Goal: Transaction & Acquisition: Book appointment/travel/reservation

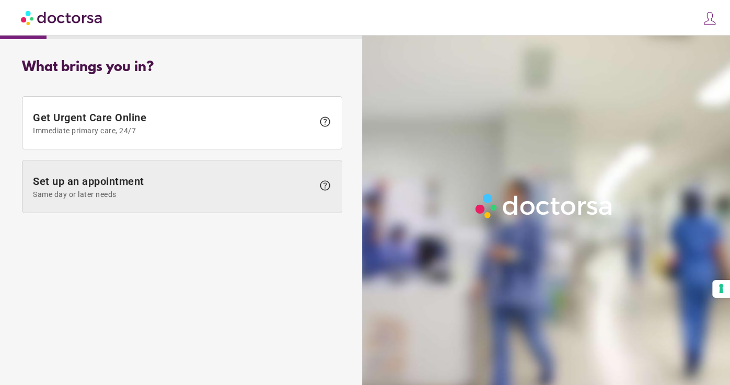
click at [193, 179] on span "Set up an appointment Same day or later needs" at bounding box center [173, 187] width 281 height 24
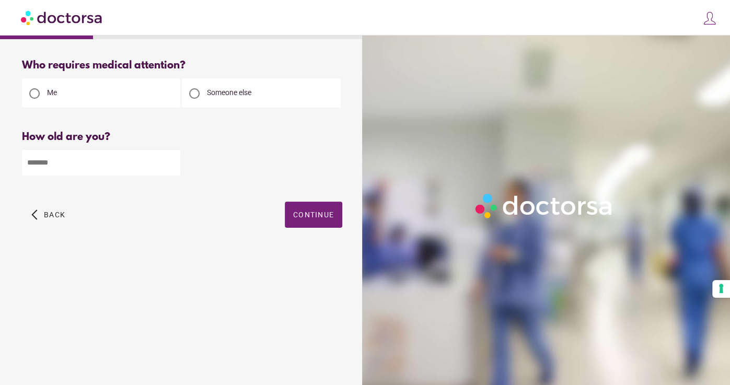
click at [126, 164] on input "number" at bounding box center [101, 163] width 158 height 26
type input "**"
click at [298, 207] on span "button" at bounding box center [313, 215] width 57 height 26
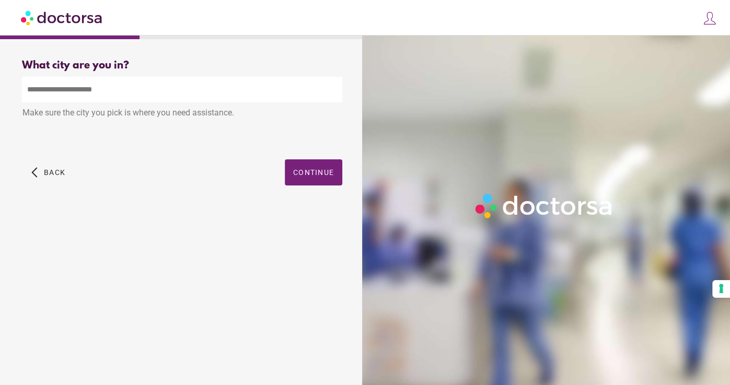
click at [243, 90] on input "text" at bounding box center [182, 90] width 320 height 26
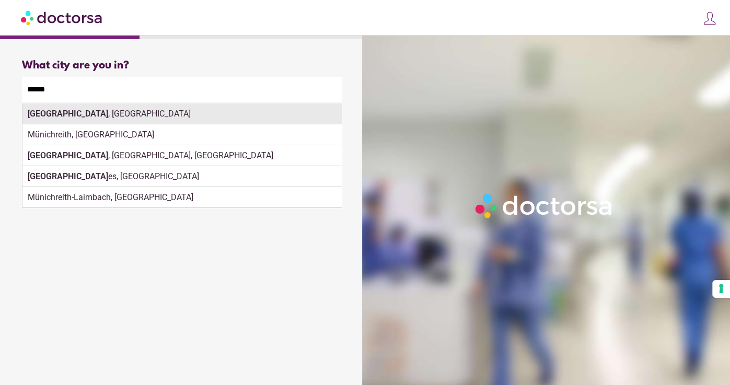
click at [209, 119] on div "[GEOGRAPHIC_DATA] , [GEOGRAPHIC_DATA]" at bounding box center [181, 113] width 319 height 21
type input "**********"
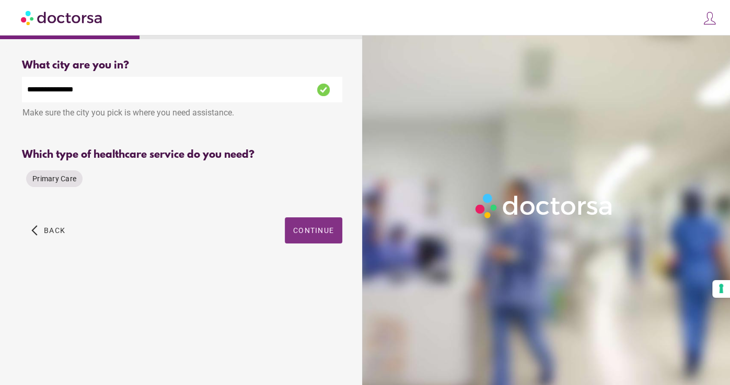
click at [337, 231] on span "button" at bounding box center [313, 230] width 57 height 26
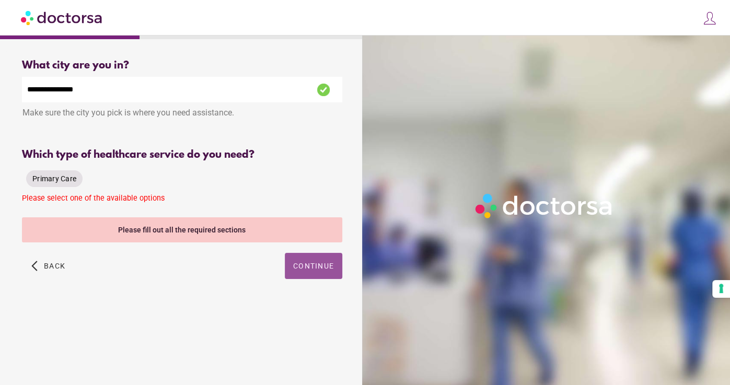
click at [72, 177] on span "Primary Care" at bounding box center [54, 178] width 44 height 8
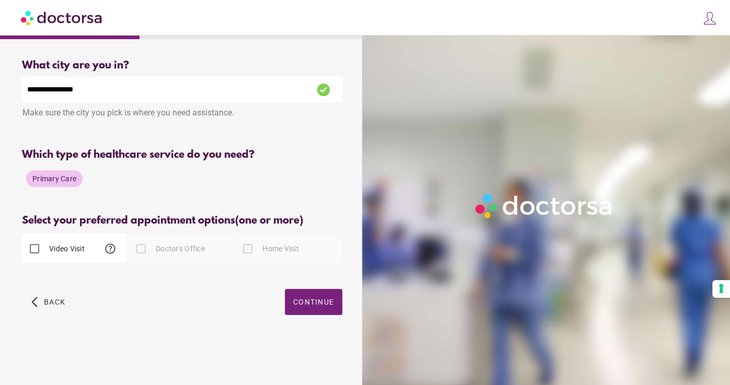
click at [81, 244] on label "Video Visit" at bounding box center [66, 248] width 38 height 10
click at [329, 298] on span "Continue" at bounding box center [313, 302] width 41 height 8
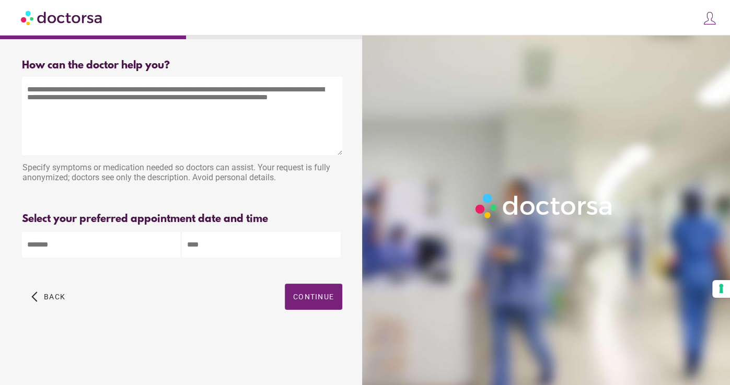
click at [111, 95] on textarea at bounding box center [182, 116] width 320 height 78
click at [188, 94] on textarea "To enrich screen reader interactions, please activate Accessibility in Grammarl…" at bounding box center [182, 116] width 320 height 78
click at [231, 116] on textarea "To enrich screen reader interactions, please activate Accessibility in Grammarl…" at bounding box center [182, 116] width 320 height 78
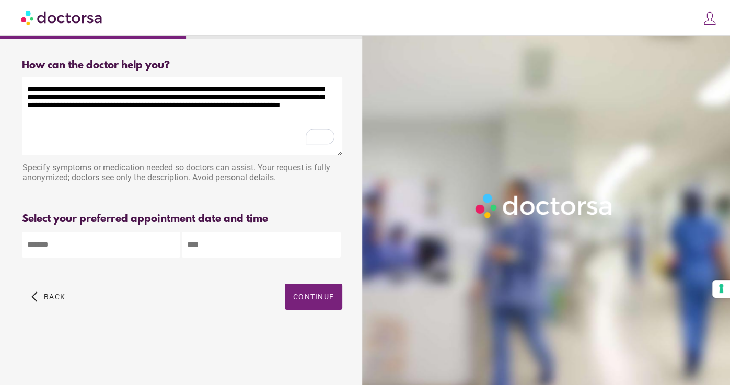
type textarea "**********"
click at [106, 254] on body "**********" at bounding box center [365, 192] width 730 height 385
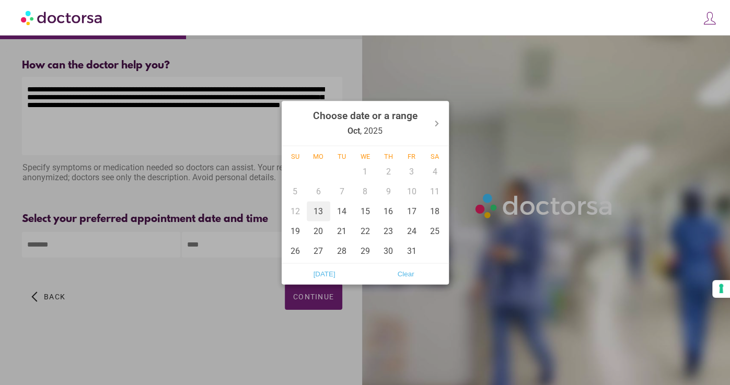
click at [325, 212] on div "13" at bounding box center [319, 211] width 24 height 20
type input "******"
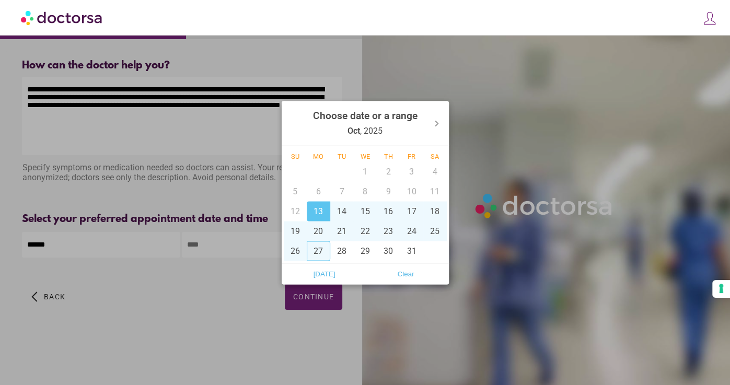
click at [232, 291] on div at bounding box center [365, 192] width 730 height 385
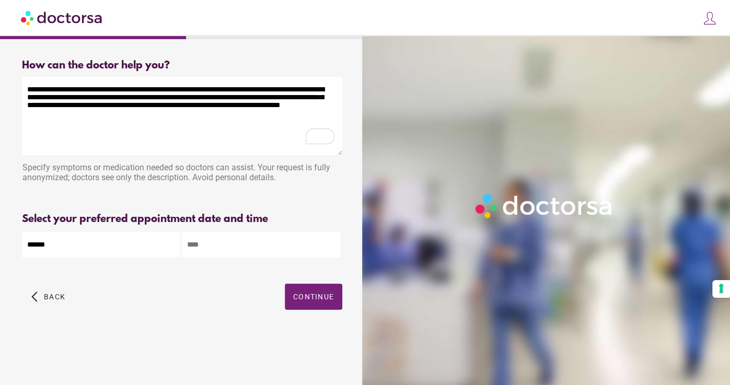
click at [277, 241] on input "text" at bounding box center [261, 245] width 158 height 26
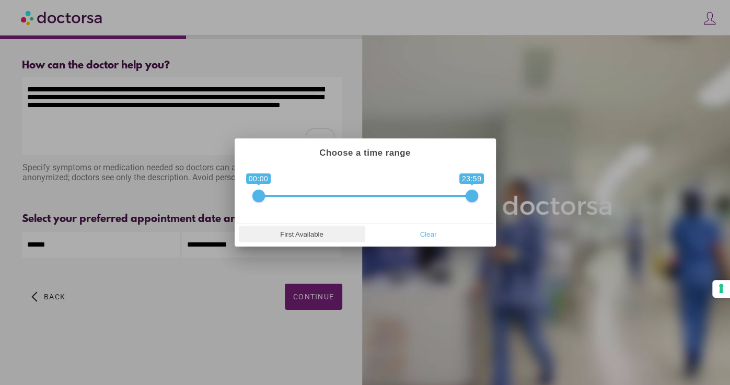
click at [317, 237] on span "First Available" at bounding box center [302, 234] width 120 height 16
type input "**********"
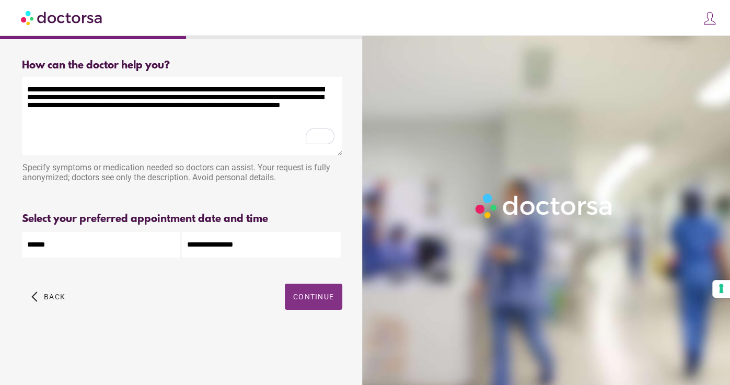
click at [305, 300] on span "Continue" at bounding box center [313, 297] width 41 height 8
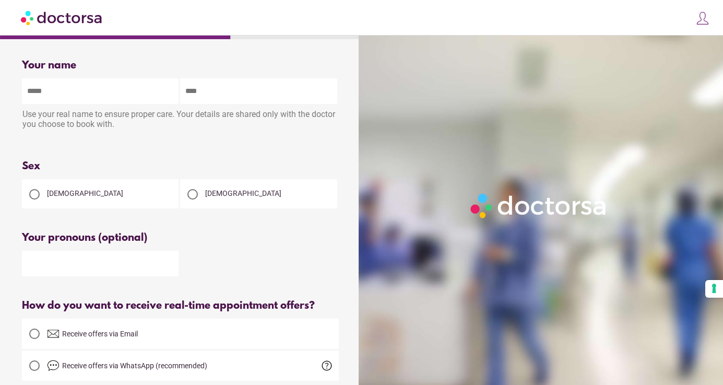
click at [123, 86] on input "text" at bounding box center [100, 91] width 157 height 26
type input "*****"
type input "**********"
click at [123, 188] on div "[DEMOGRAPHIC_DATA]" at bounding box center [100, 193] width 157 height 29
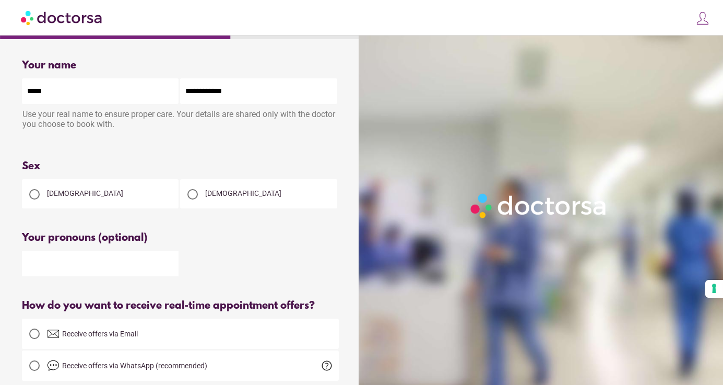
click at [125, 196] on div "[DEMOGRAPHIC_DATA]" at bounding box center [100, 193] width 157 height 29
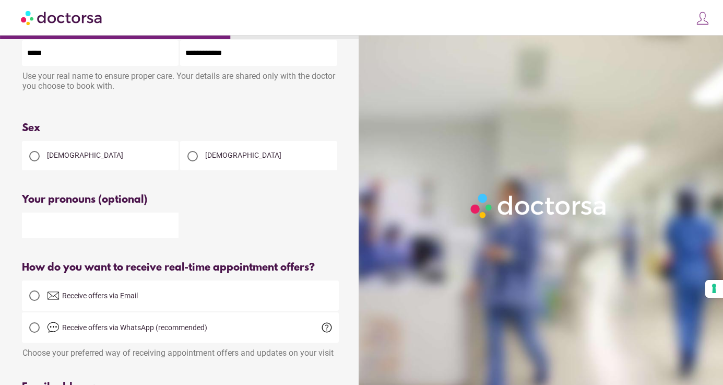
scroll to position [41, 0]
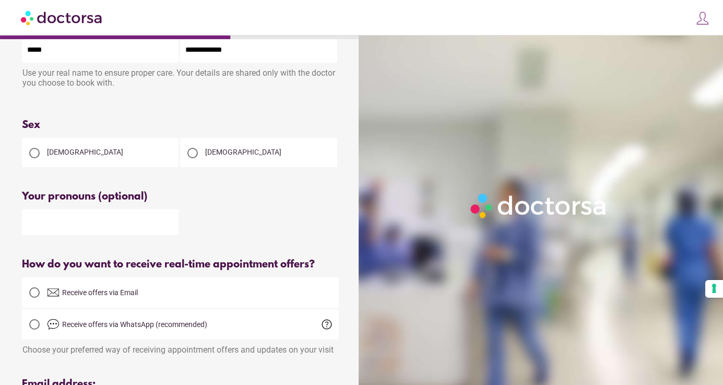
click at [36, 155] on div at bounding box center [34, 153] width 10 height 10
click at [45, 300] on div at bounding box center [34, 292] width 25 height 25
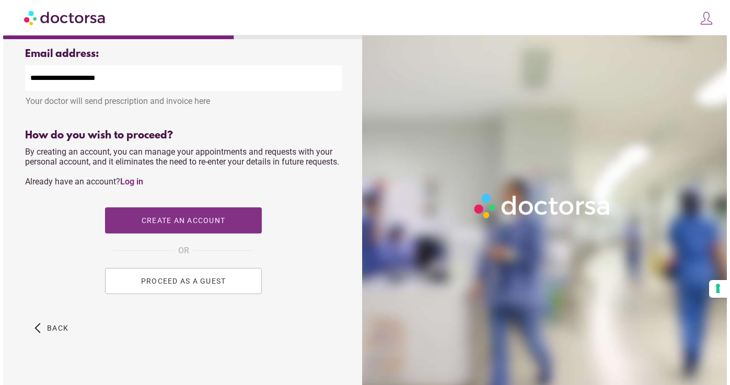
scroll to position [371, 0]
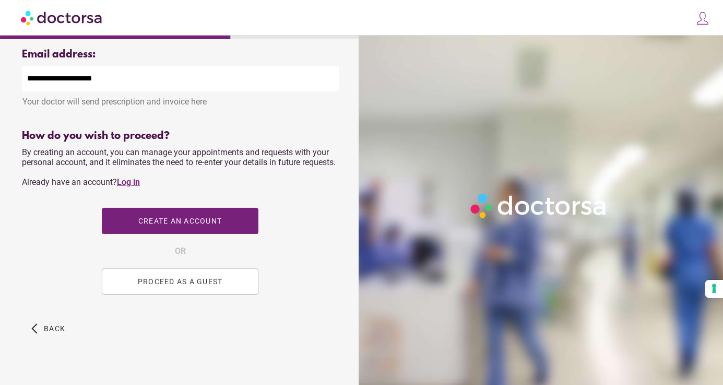
click at [131, 187] on link "Log in" at bounding box center [128, 182] width 23 height 10
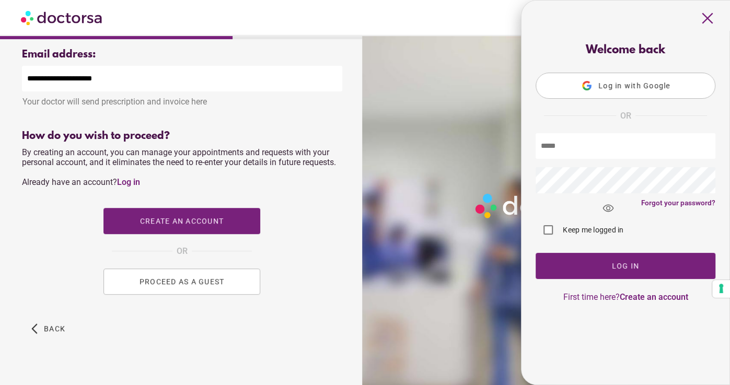
click at [621, 95] on button "Log in with Google" at bounding box center [625, 86] width 180 height 26
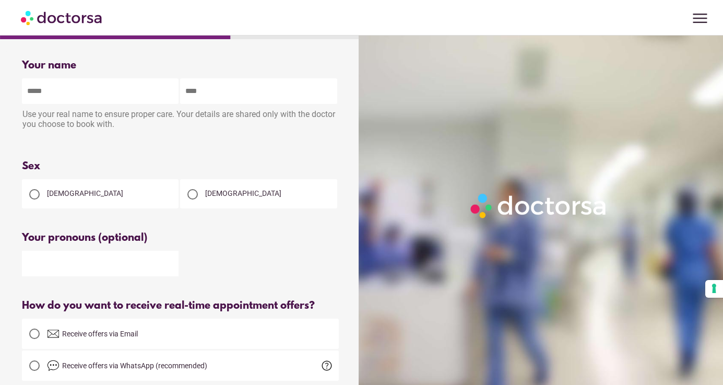
click at [699, 21] on span "menu" at bounding box center [701, 18] width 20 height 20
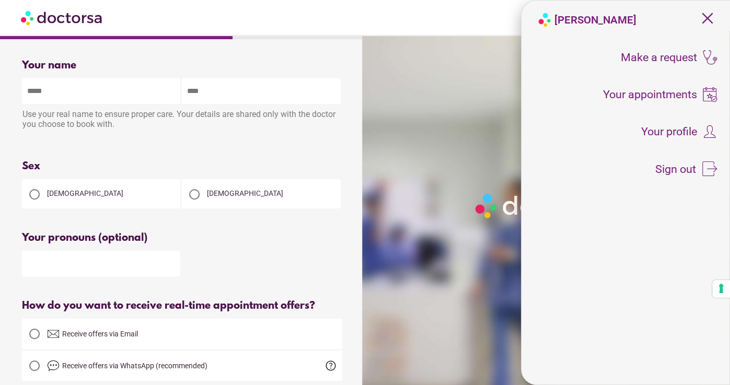
click at [699, 21] on span "close" at bounding box center [707, 18] width 20 height 20
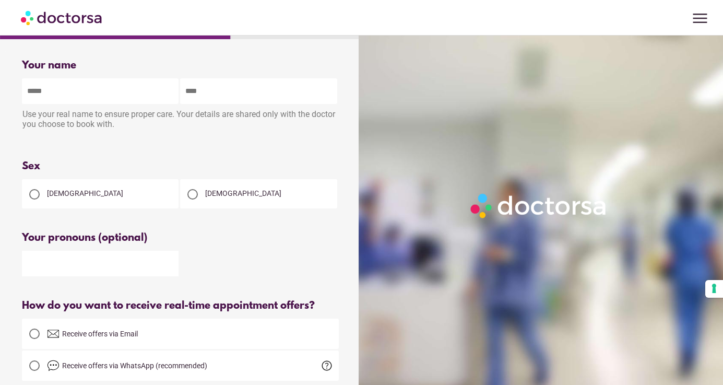
scroll to position [204, 0]
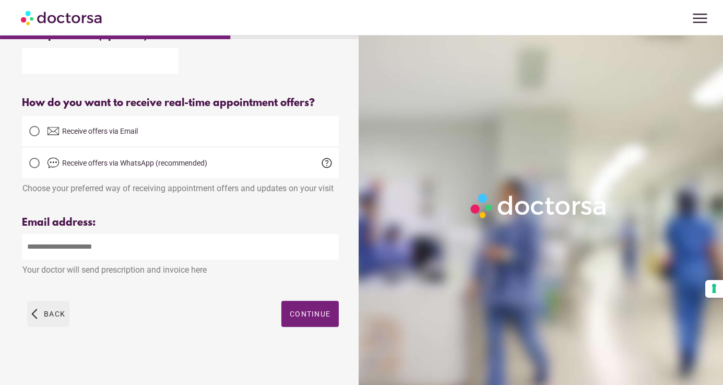
click at [50, 323] on span "button" at bounding box center [48, 314] width 42 height 26
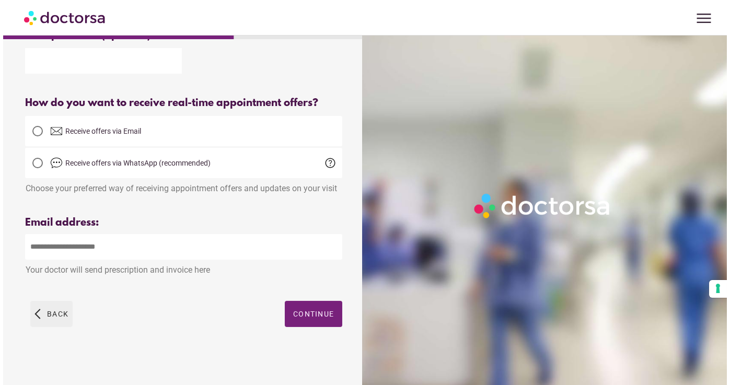
scroll to position [0, 0]
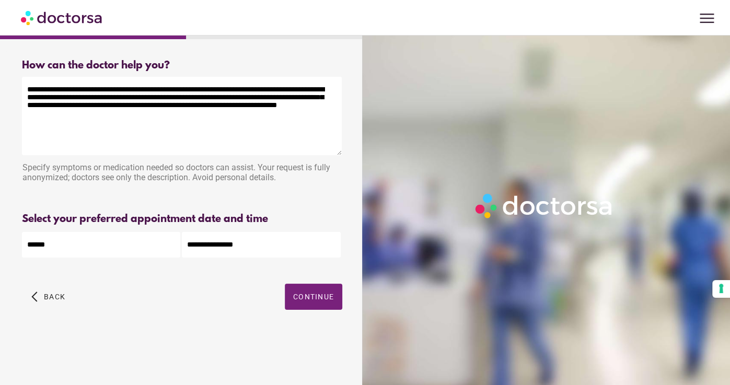
click at [112, 104] on textarea "**********" at bounding box center [182, 116] width 320 height 78
click at [709, 14] on span "menu" at bounding box center [707, 18] width 20 height 20
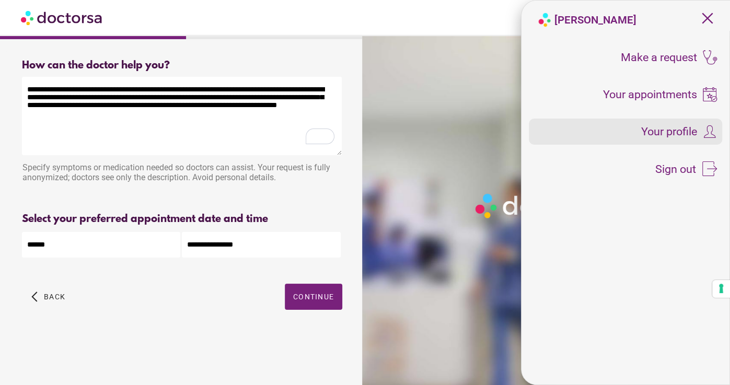
click at [664, 137] on span "Your profile" at bounding box center [669, 131] width 56 height 11
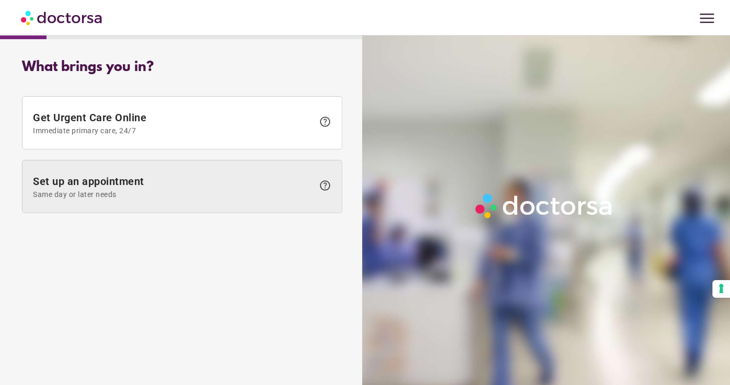
click at [144, 205] on span at bounding box center [181, 186] width 319 height 52
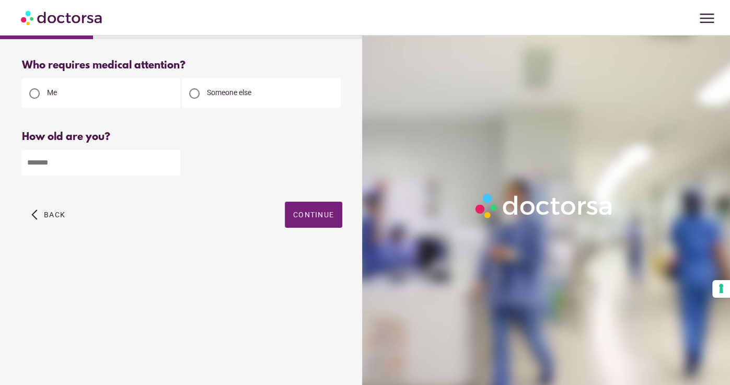
click at [137, 162] on input "number" at bounding box center [101, 163] width 158 height 26
type input "**"
click at [320, 214] on span "Continue" at bounding box center [313, 215] width 41 height 8
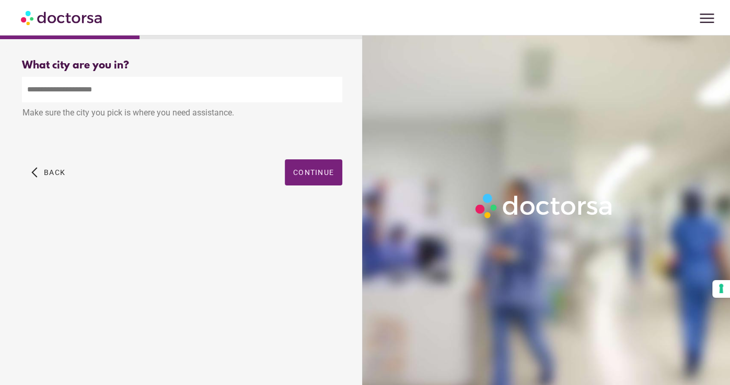
click at [182, 78] on input "text" at bounding box center [182, 90] width 320 height 26
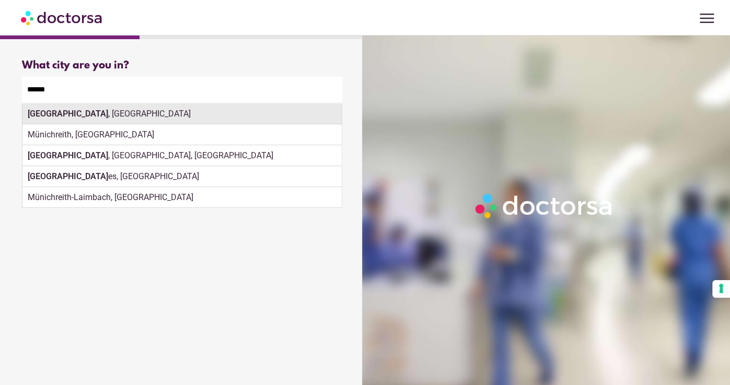
click at [170, 113] on div "Munich , Germany" at bounding box center [181, 113] width 319 height 21
type input "**********"
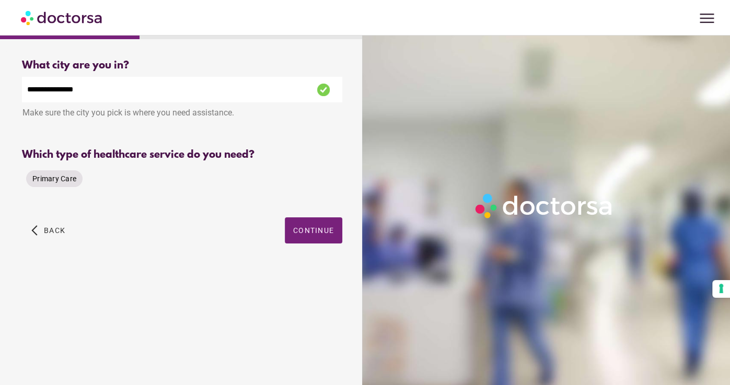
click at [60, 176] on span "Primary Care" at bounding box center [54, 178] width 44 height 8
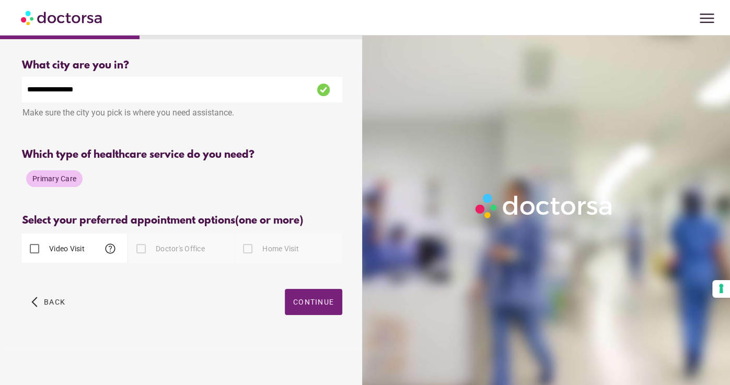
click at [85, 249] on label "Video Visit" at bounding box center [66, 248] width 38 height 10
click at [288, 294] on span "button" at bounding box center [313, 302] width 57 height 26
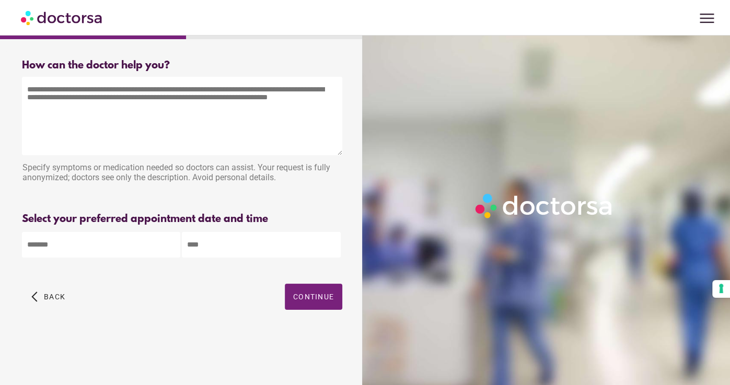
click at [124, 100] on textarea at bounding box center [182, 116] width 320 height 78
paste textarea "**********"
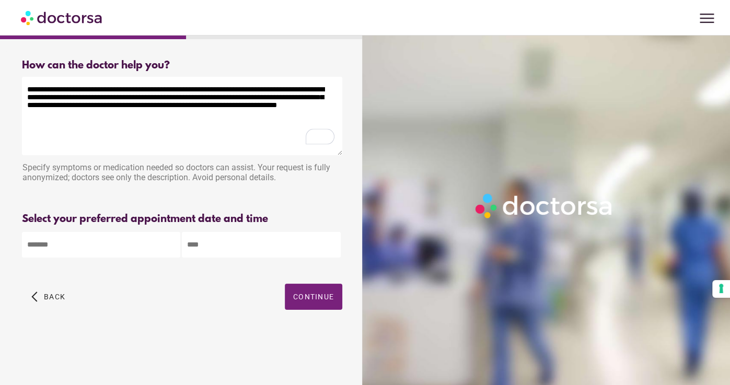
type textarea "**********"
click at [102, 247] on body "**********" at bounding box center [365, 192] width 730 height 385
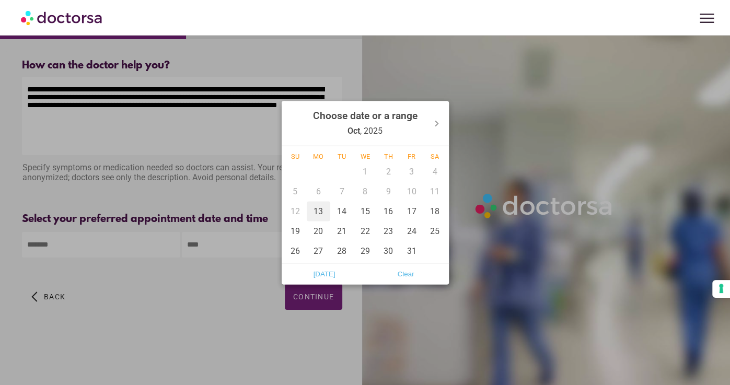
click at [326, 215] on div "13" at bounding box center [319, 211] width 24 height 20
type input "******"
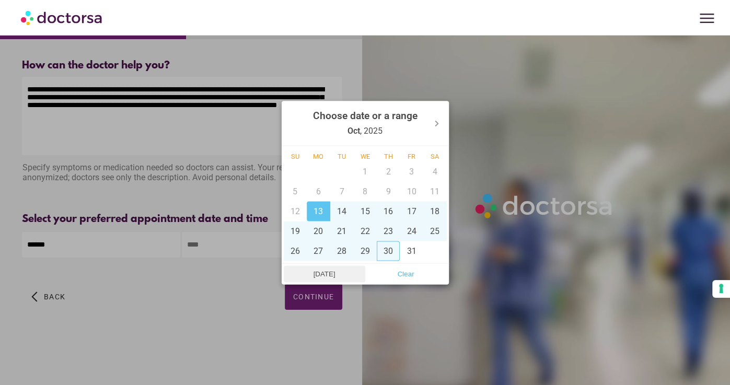
click at [311, 280] on span "[DATE]" at bounding box center [324, 274] width 75 height 16
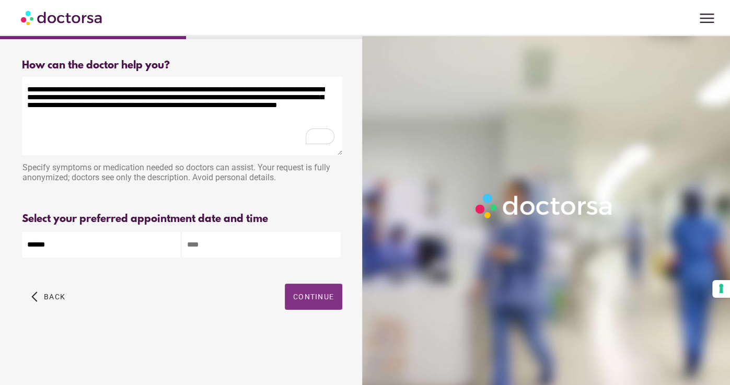
click at [306, 290] on span "button" at bounding box center [313, 297] width 57 height 26
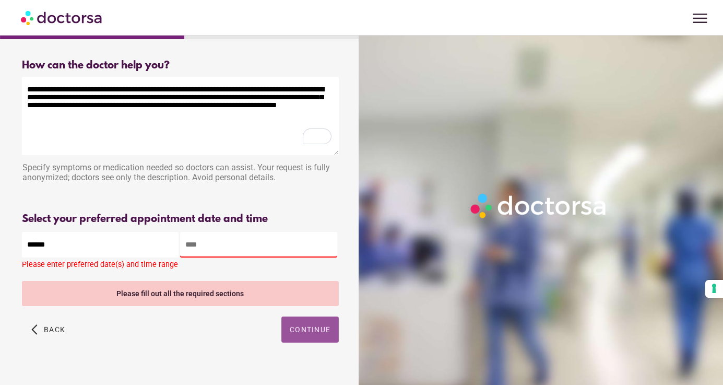
click at [271, 248] on input "text" at bounding box center [258, 245] width 157 height 26
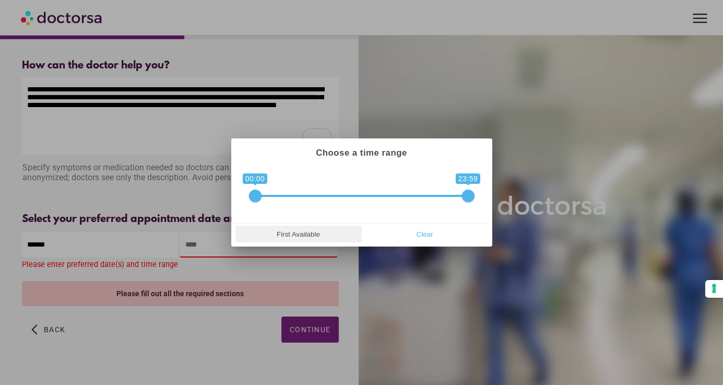
click at [284, 231] on span "First Available" at bounding box center [299, 234] width 120 height 16
type input "**********"
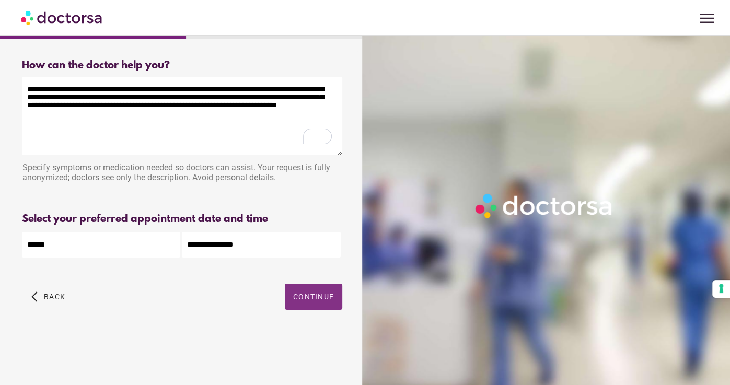
click at [303, 307] on span "button" at bounding box center [313, 297] width 57 height 26
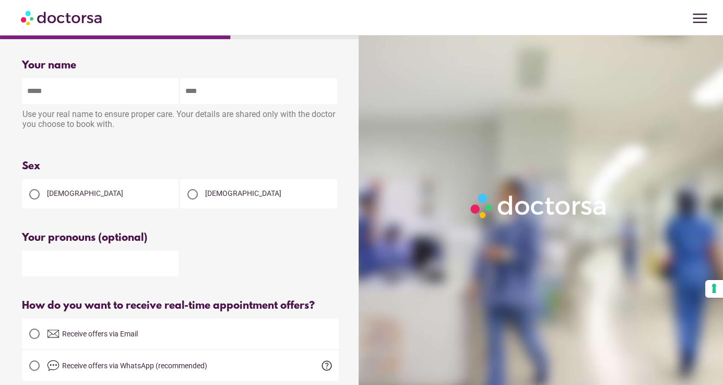
click at [112, 98] on input "text" at bounding box center [100, 91] width 157 height 26
type input "*****"
type input "**********"
click at [113, 183] on div "Female" at bounding box center [100, 193] width 157 height 29
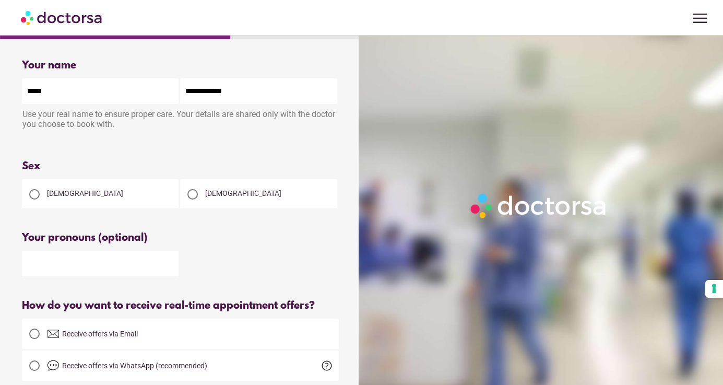
click at [112, 185] on div "Female" at bounding box center [100, 193] width 157 height 29
click at [59, 194] on span "Female" at bounding box center [85, 193] width 76 height 8
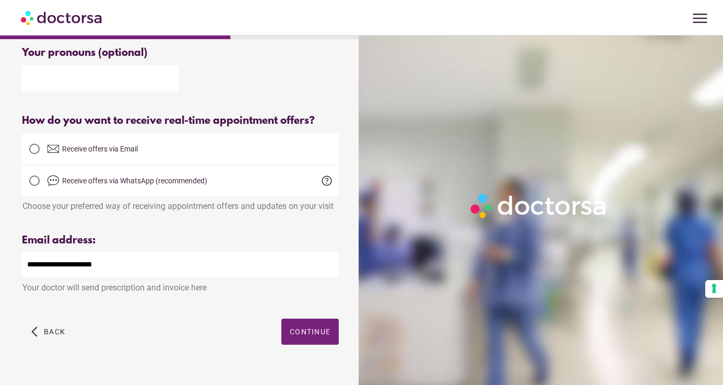
scroll to position [187, 0]
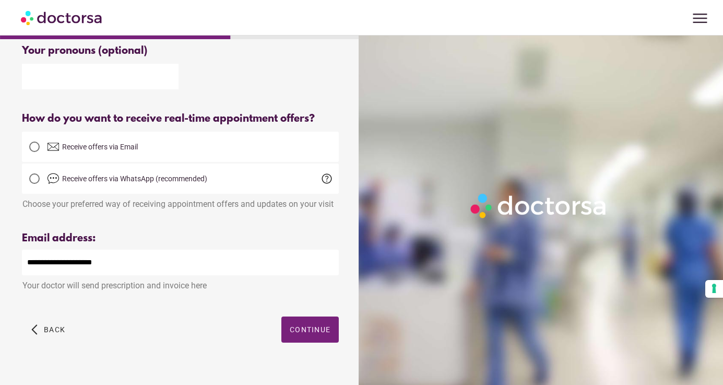
click at [149, 154] on label "Receive offers via Email" at bounding box center [180, 146] width 317 height 25
click at [288, 330] on span "button" at bounding box center [310, 330] width 57 height 26
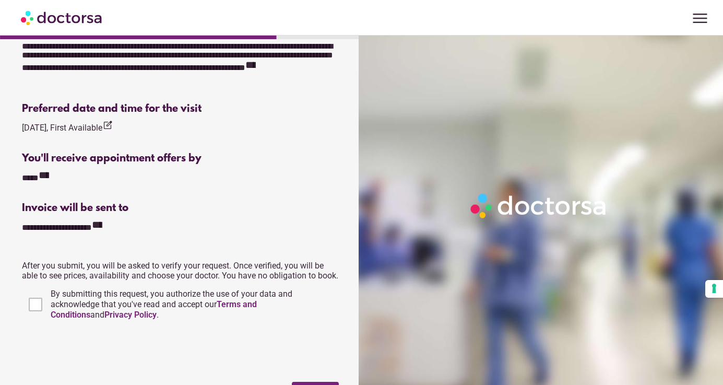
scroll to position [412, 0]
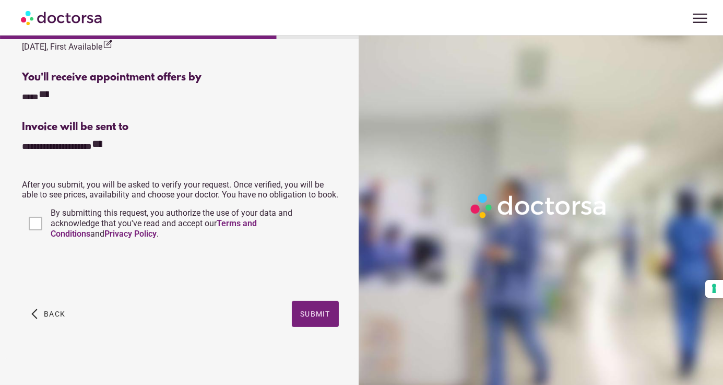
click at [68, 217] on span "By submitting this request, you authorize the use of your data and acknowledge …" at bounding box center [172, 223] width 242 height 31
click at [306, 312] on span "Submit" at bounding box center [315, 314] width 30 height 8
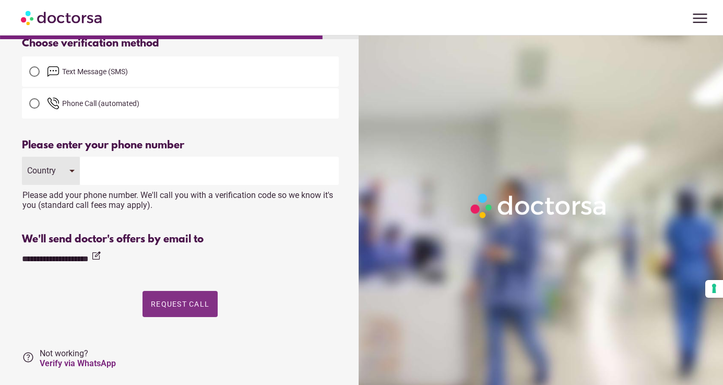
scroll to position [22, 0]
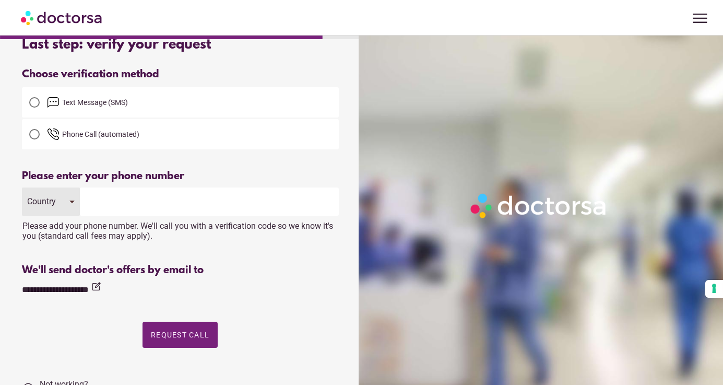
click at [56, 200] on div "Country" at bounding box center [43, 201] width 32 height 10
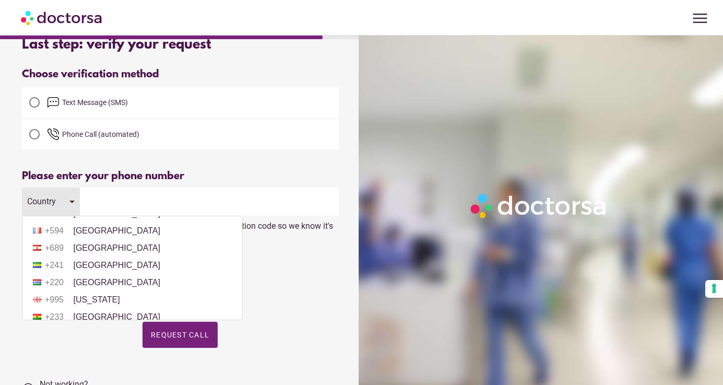
scroll to position [1345, 0]
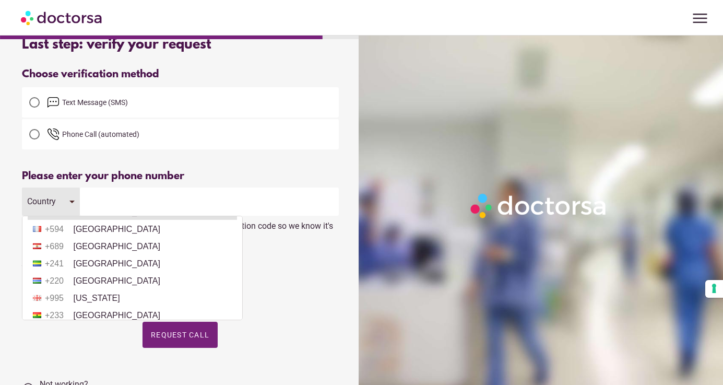
click at [95, 220] on li "+33 France" at bounding box center [132, 212] width 209 height 16
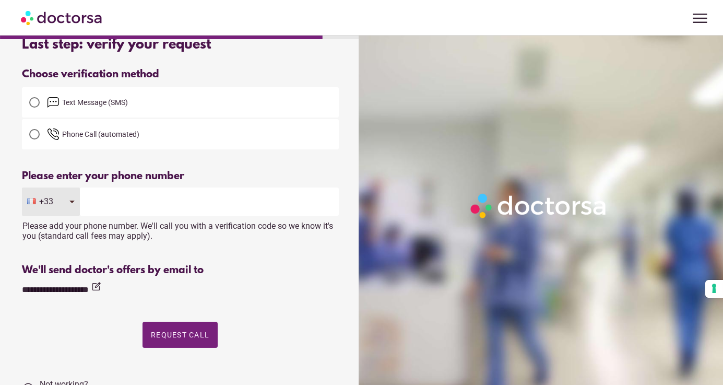
click at [115, 209] on input "tel" at bounding box center [209, 202] width 259 height 28
type input "*********"
click at [184, 338] on span "button" at bounding box center [180, 335] width 75 height 26
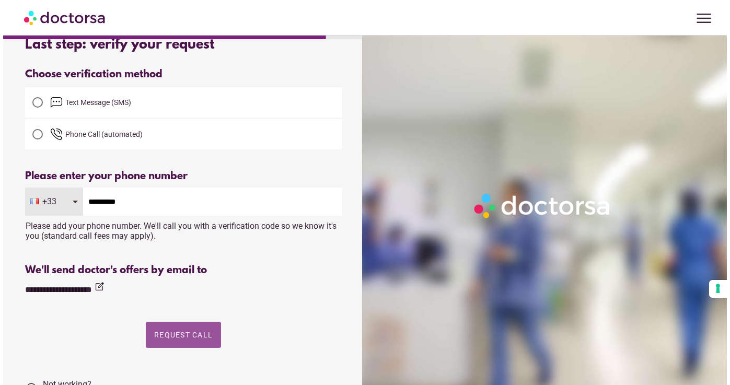
scroll to position [0, 0]
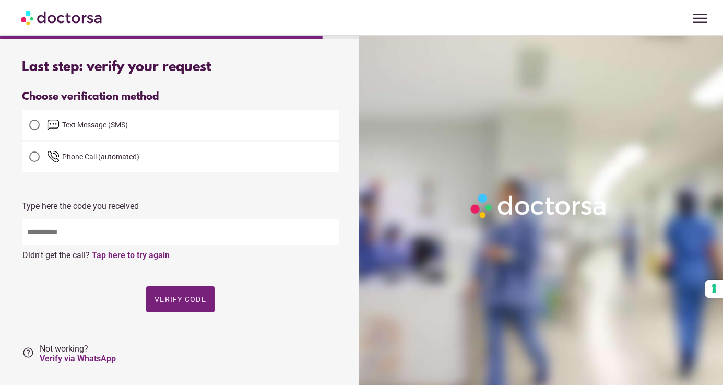
click at [98, 133] on label "Text Message (SMS)" at bounding box center [180, 124] width 317 height 25
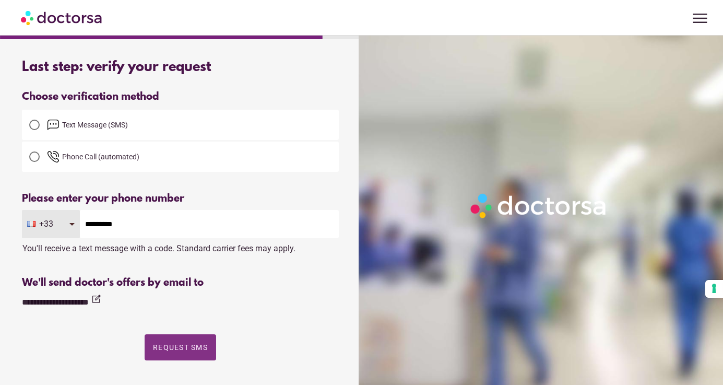
click at [193, 345] on span "Request SMS" at bounding box center [180, 347] width 55 height 8
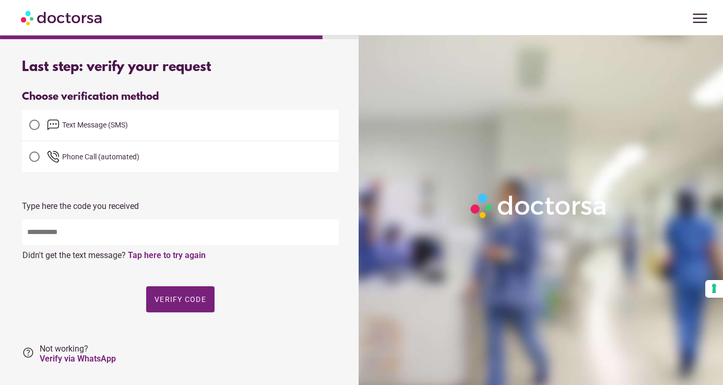
click at [180, 238] on input "text" at bounding box center [180, 232] width 317 height 26
type input "*****"
click at [182, 290] on span "button" at bounding box center [180, 299] width 68 height 26
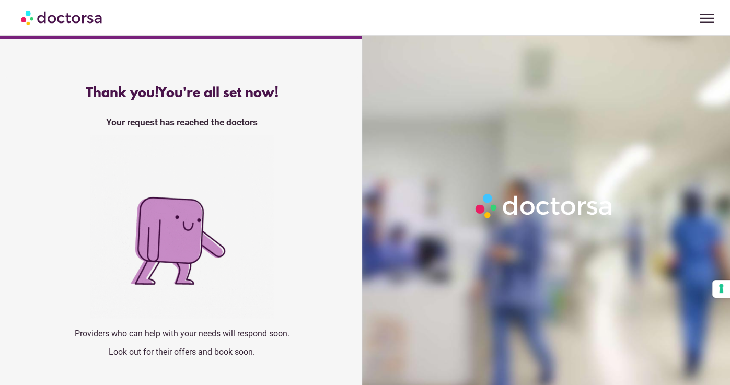
click at [219, 348] on p "Look out for their offers and book soon." at bounding box center [182, 352] width 320 height 10
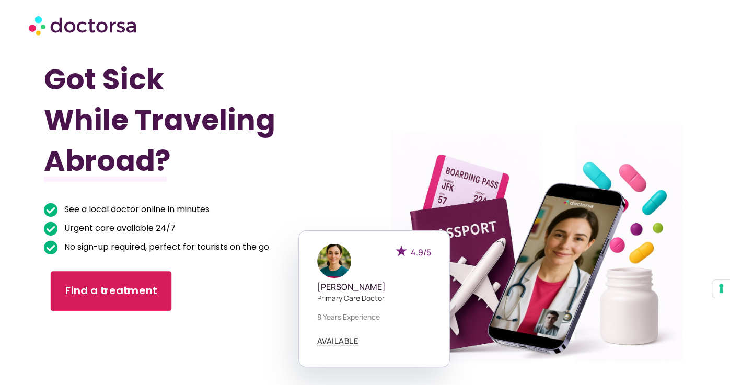
click at [139, 290] on span "Find a treatment" at bounding box center [111, 291] width 92 height 15
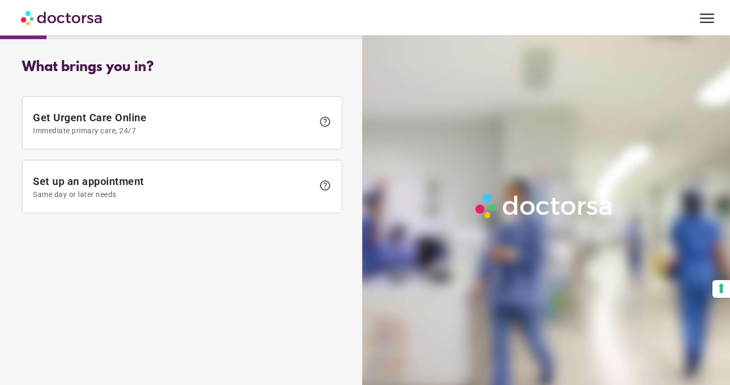
click at [704, 13] on span "menu" at bounding box center [707, 18] width 20 height 20
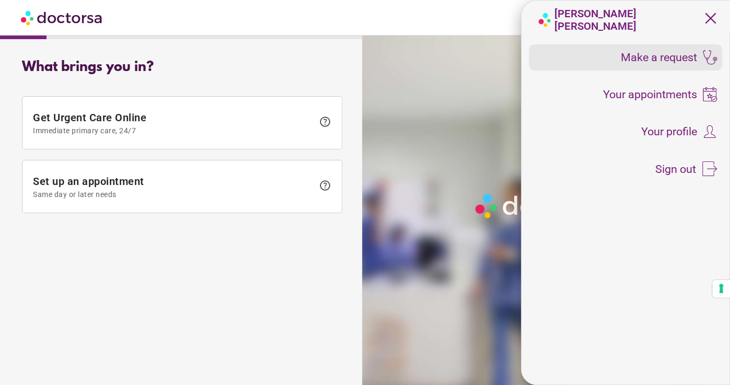
click at [685, 54] on span "Make a request" at bounding box center [659, 57] width 76 height 11
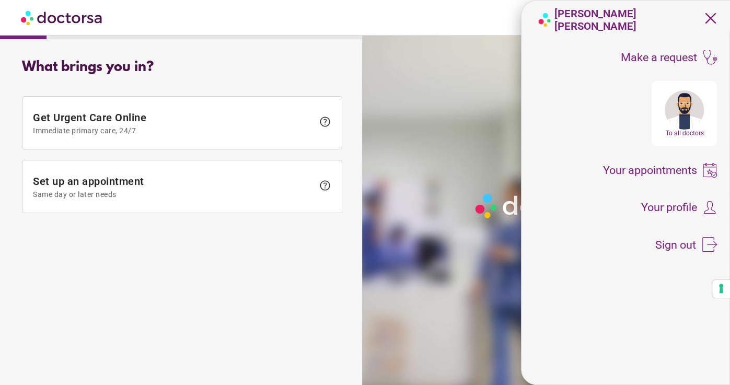
click at [683, 124] on div at bounding box center [683, 109] width 39 height 39
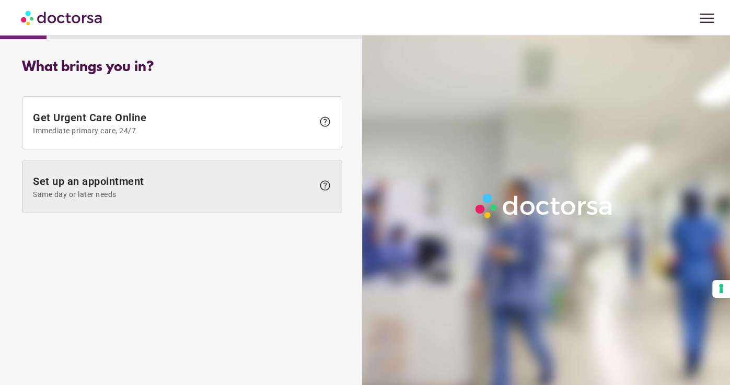
click at [170, 192] on span "Same day or later needs" at bounding box center [173, 194] width 281 height 8
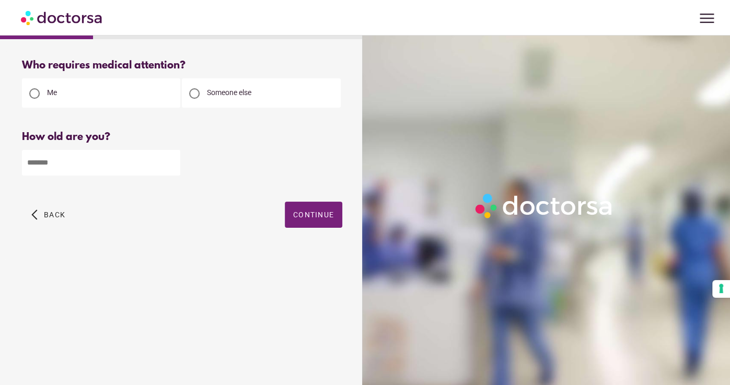
click at [121, 155] on input "number" at bounding box center [101, 163] width 158 height 26
type input "**"
click at [321, 227] on div "arrow_back_ios Back Continue" at bounding box center [182, 223] width 320 height 42
click at [321, 227] on span "button" at bounding box center [313, 215] width 57 height 26
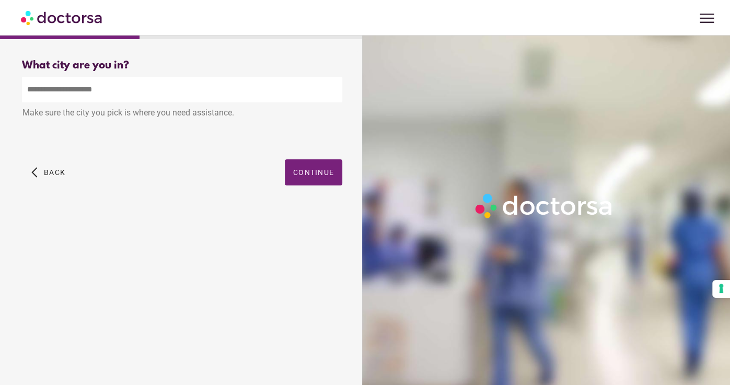
click at [163, 94] on input "text" at bounding box center [182, 90] width 320 height 26
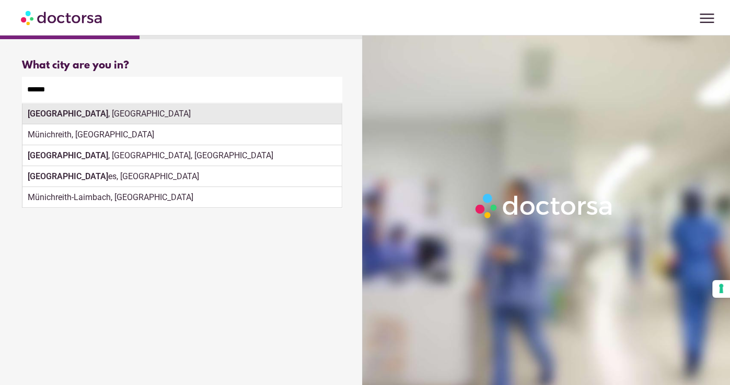
click at [69, 114] on div "[GEOGRAPHIC_DATA] , [GEOGRAPHIC_DATA]" at bounding box center [181, 113] width 319 height 21
type input "**********"
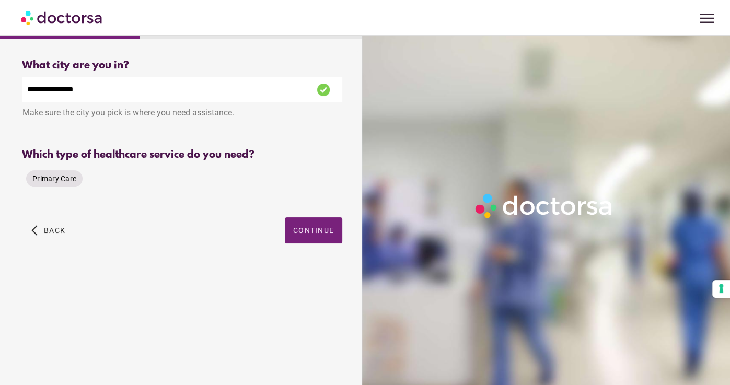
click at [72, 180] on span "Primary Care" at bounding box center [54, 178] width 44 height 8
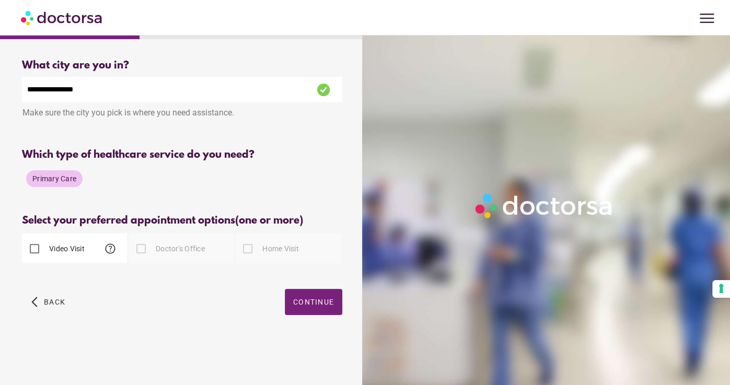
click at [62, 242] on div "Video Visit help" at bounding box center [53, 248] width 63 height 25
click at [65, 249] on label "Video Visit" at bounding box center [66, 248] width 38 height 10
click at [315, 306] on span "Continue" at bounding box center [313, 302] width 41 height 8
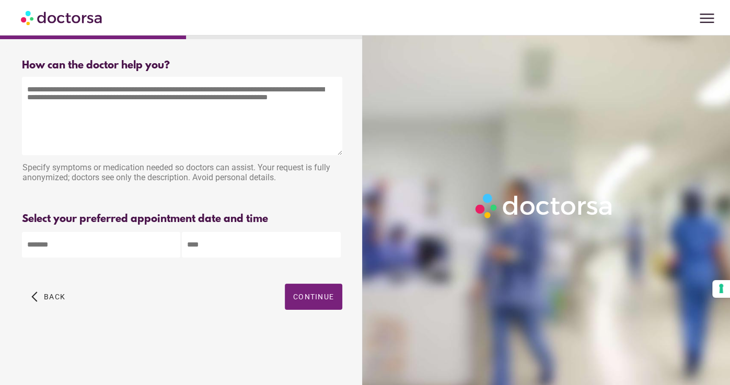
click at [83, 86] on textarea at bounding box center [182, 116] width 320 height 78
click at [168, 136] on textarea "To enrich screen reader interactions, please activate Accessibility in Grammarl…" at bounding box center [182, 116] width 320 height 78
type textarea "*"
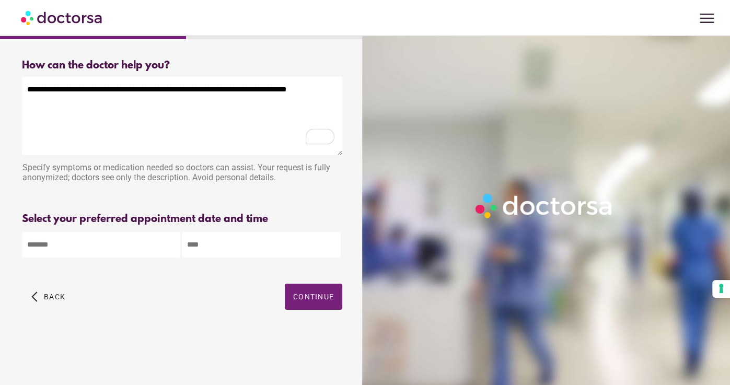
click at [322, 89] on textarea "**********" at bounding box center [182, 116] width 320 height 78
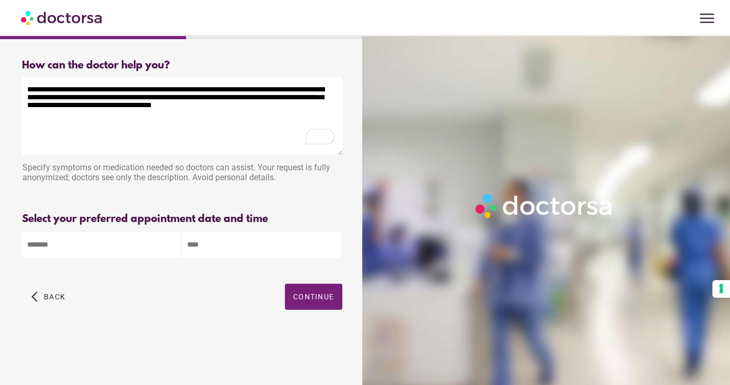
click at [237, 116] on textarea "**********" at bounding box center [182, 116] width 320 height 78
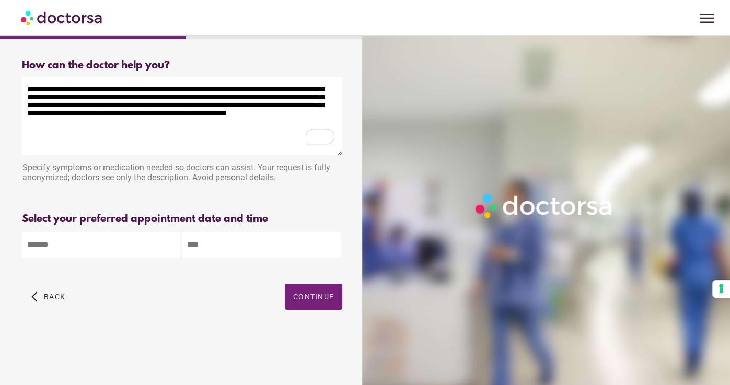
click at [269, 120] on textarea "**********" at bounding box center [182, 116] width 320 height 78
type textarea "**********"
click at [127, 254] on body "**********" at bounding box center [365, 192] width 730 height 385
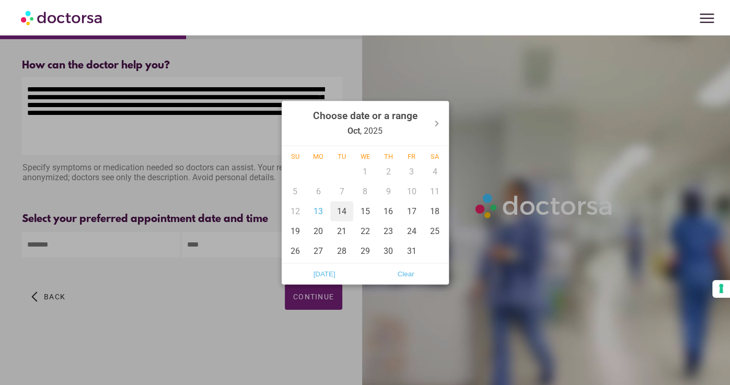
click at [338, 206] on div "14" at bounding box center [342, 211] width 24 height 20
type input "******"
click at [221, 251] on div at bounding box center [365, 192] width 730 height 385
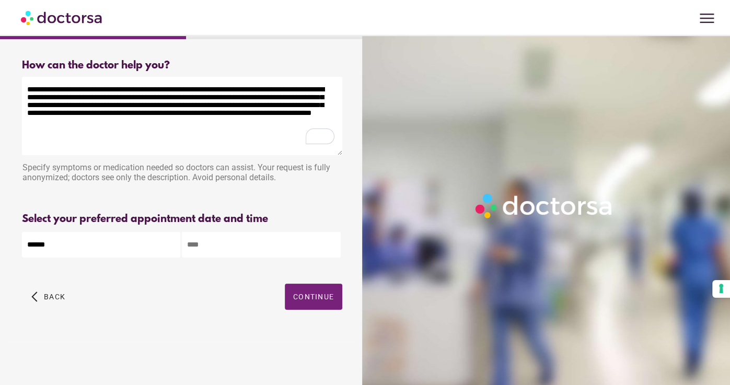
click at [221, 251] on input "text" at bounding box center [261, 245] width 158 height 26
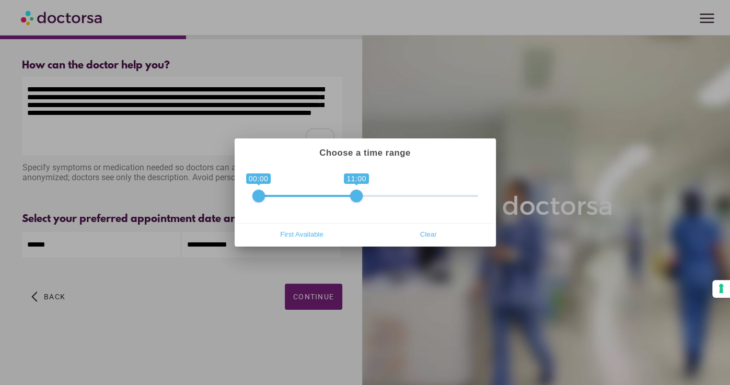
drag, startPoint x: 473, startPoint y: 198, endPoint x: 358, endPoint y: 187, distance: 115.5
click at [358, 187] on span "0 1 00:00 11:00 00:00 — 11:00" at bounding box center [365, 189] width 226 height 26
drag, startPoint x: 355, startPoint y: 198, endPoint x: 349, endPoint y: 196, distance: 5.6
click at [349, 196] on span at bounding box center [347, 196] width 13 height 13
click at [295, 236] on span "First Available" at bounding box center [302, 234] width 120 height 16
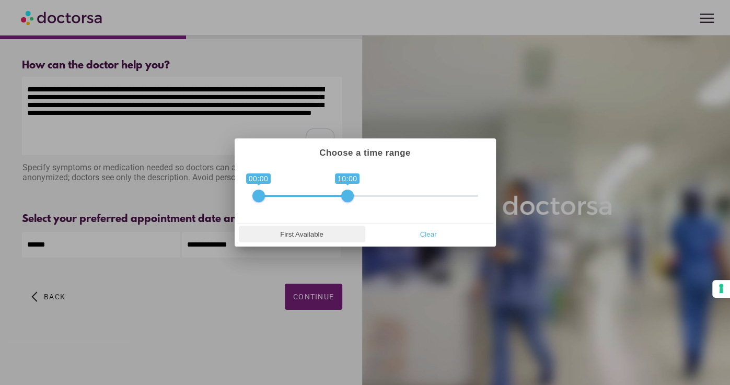
type input "**********"
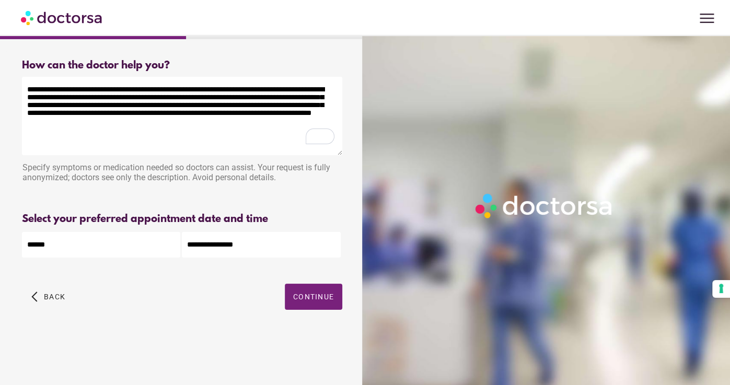
click at [303, 241] on input "**********" at bounding box center [261, 245] width 158 height 26
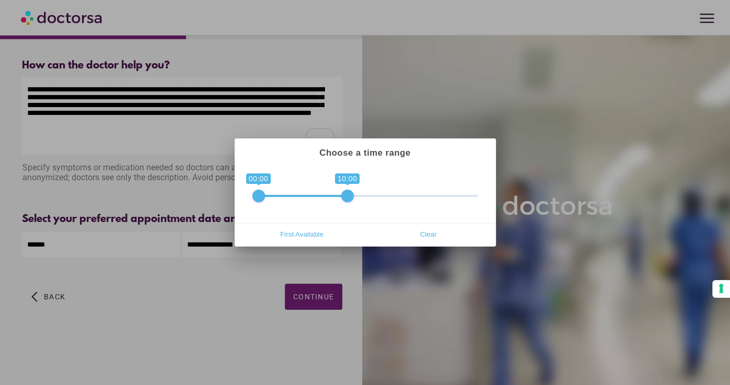
click at [250, 337] on div at bounding box center [365, 192] width 730 height 385
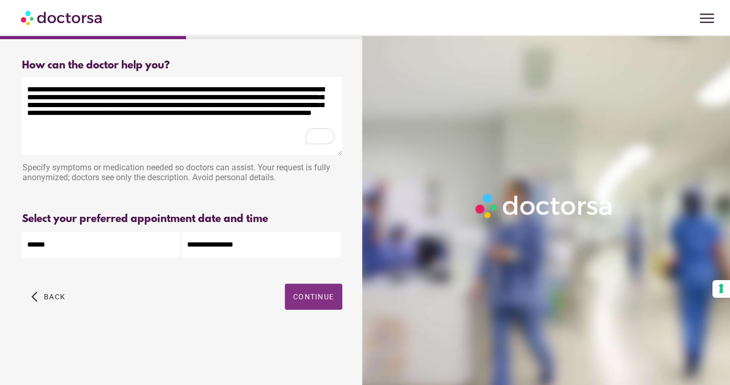
click at [317, 290] on span "button" at bounding box center [313, 297] width 57 height 26
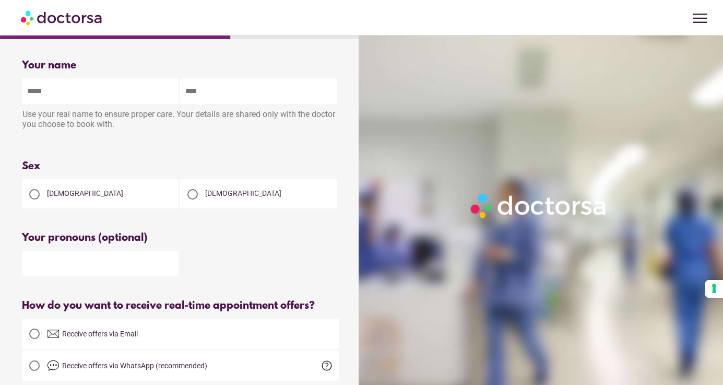
click at [93, 82] on input "text" at bounding box center [100, 91] width 157 height 26
type input "*****"
type input "**********"
click at [106, 196] on div "[DEMOGRAPHIC_DATA]" at bounding box center [100, 193] width 157 height 29
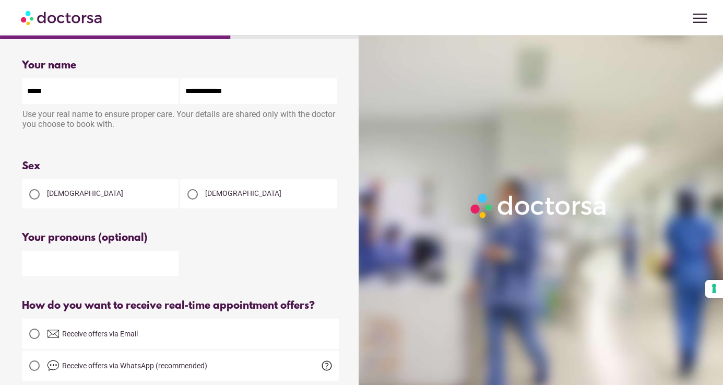
click at [33, 201] on div at bounding box center [34, 194] width 21 height 21
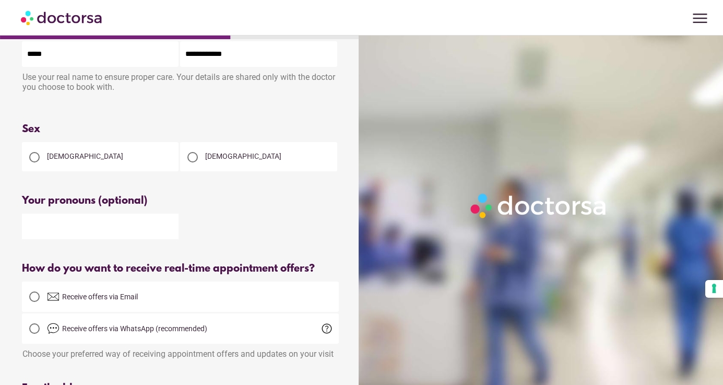
click at [77, 303] on span "Receive offers via Email" at bounding box center [193, 296] width 292 height 13
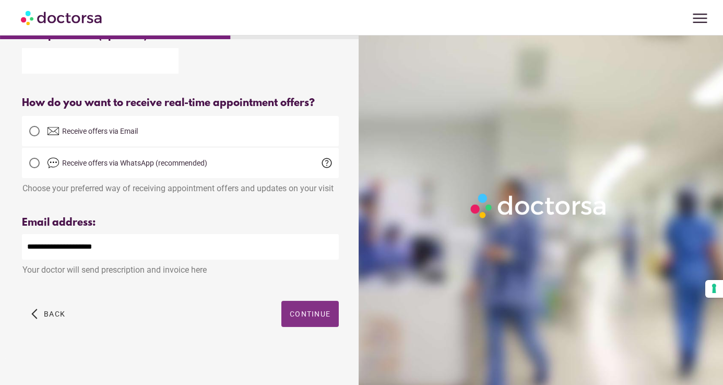
click at [321, 313] on span "Continue" at bounding box center [310, 314] width 41 height 8
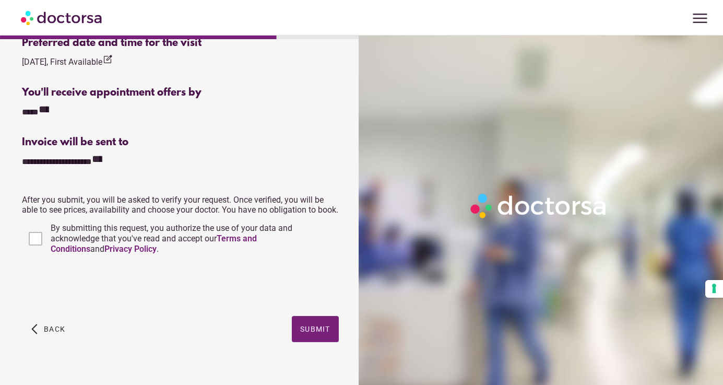
scroll to position [404, 0]
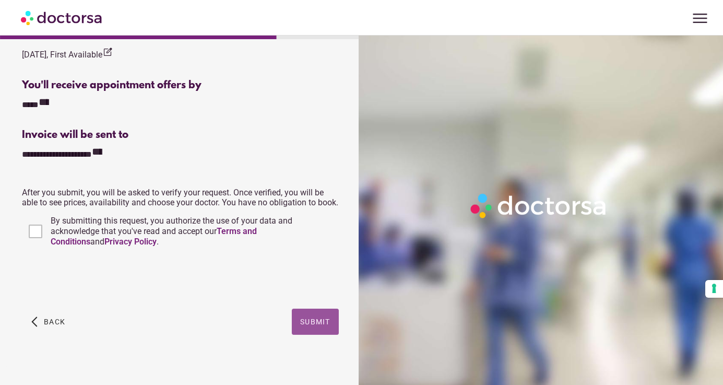
click at [321, 325] on span "button" at bounding box center [315, 322] width 47 height 26
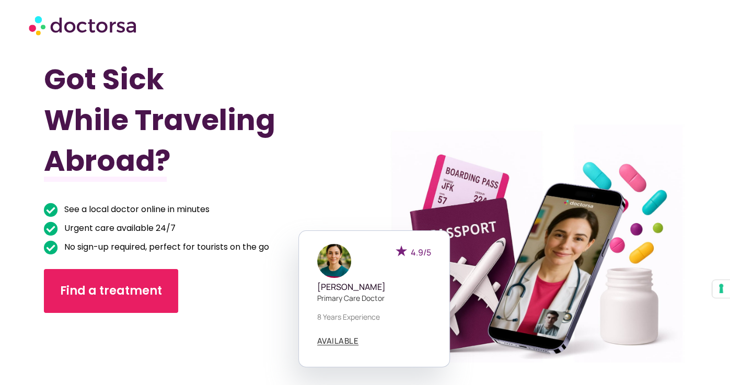
click at [649, 56] on div at bounding box center [525, 242] width 343 height 411
click at [682, 44] on div at bounding box center [365, 25] width 683 height 42
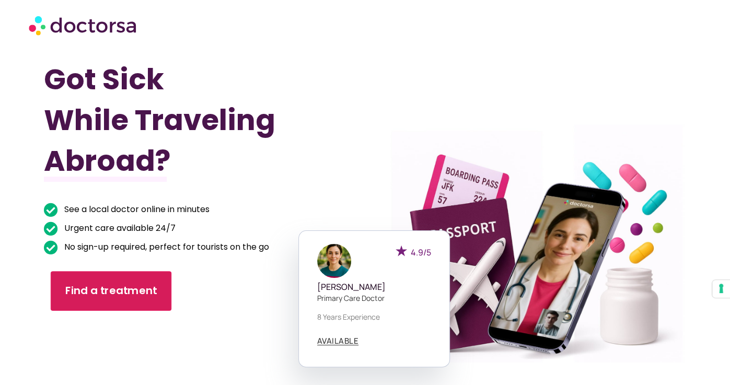
click at [111, 303] on link "Find a treatment" at bounding box center [111, 292] width 121 height 40
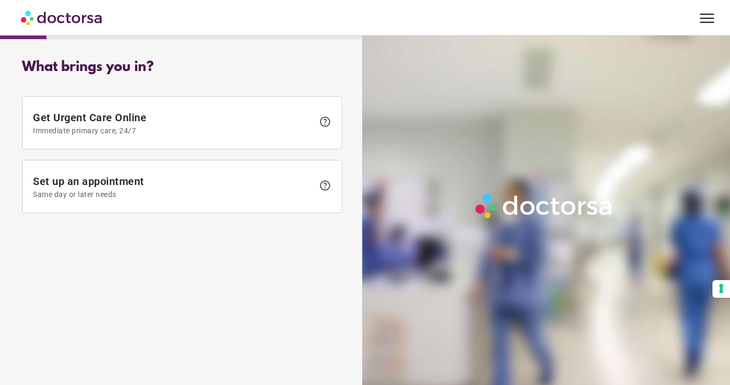
click at [709, 11] on span "menu" at bounding box center [707, 18] width 20 height 20
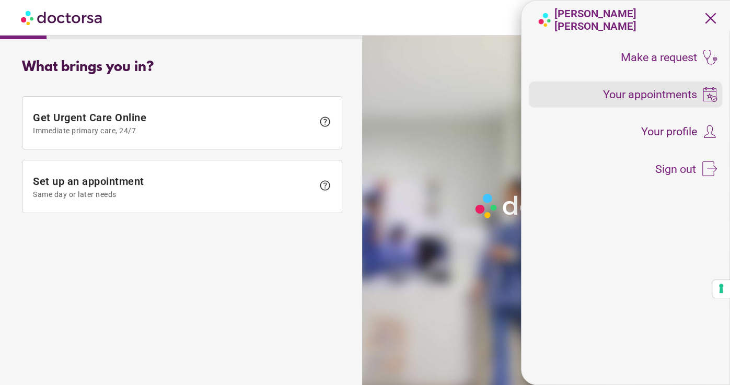
click at [679, 103] on div "Your appointments" at bounding box center [626, 94] width 194 height 26
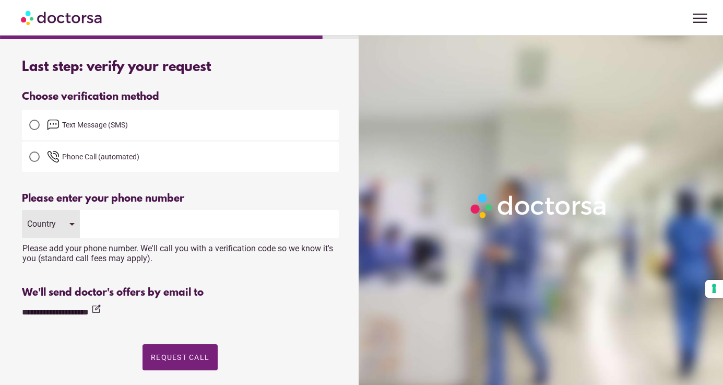
click at [133, 225] on input "tel" at bounding box center [209, 224] width 259 height 28
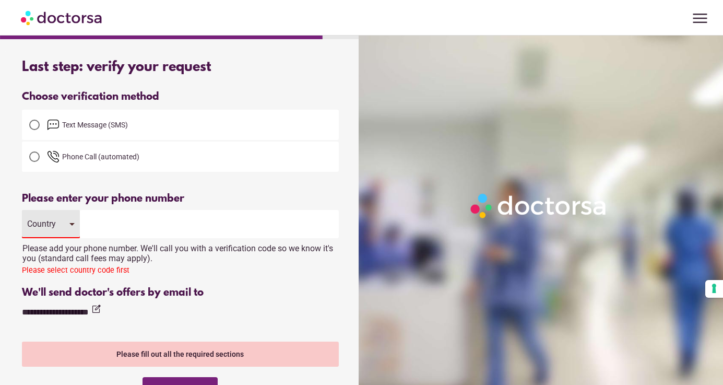
click at [63, 223] on div "Country" at bounding box center [51, 224] width 58 height 28
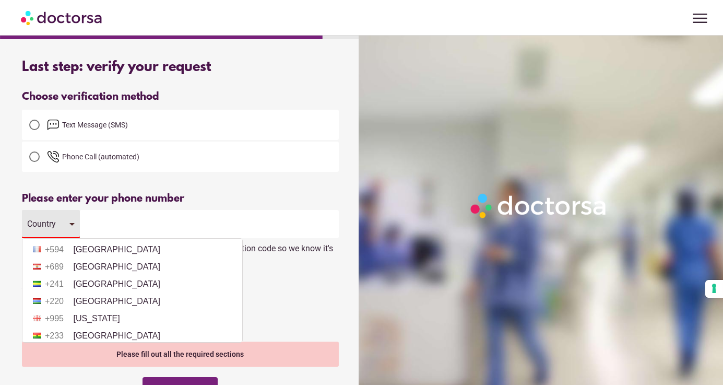
scroll to position [1345, 0]
click at [74, 242] on li "+33 France" at bounding box center [132, 234] width 209 height 16
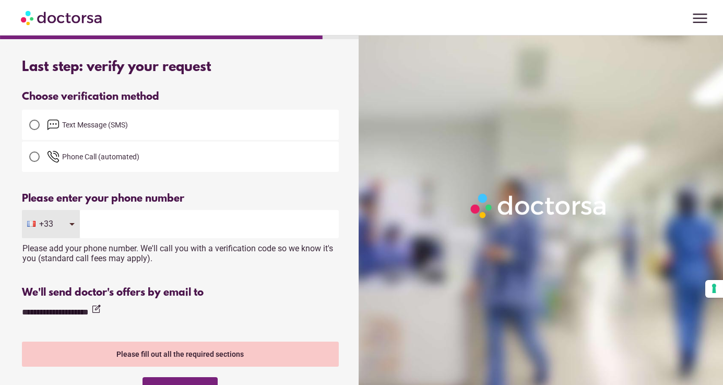
click at [107, 228] on input "tel" at bounding box center [209, 224] width 259 height 28
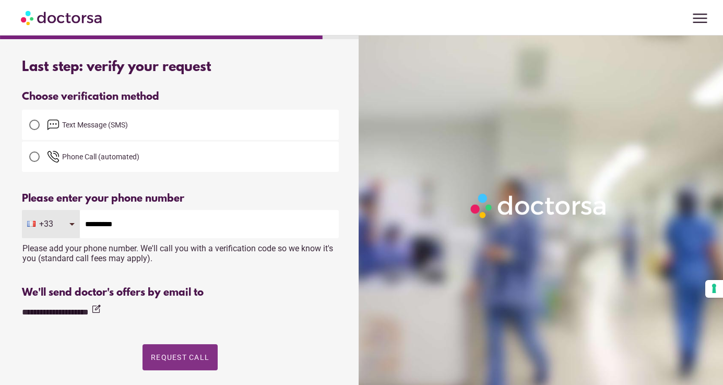
type input "*********"
click at [169, 354] on span "Request Call" at bounding box center [180, 357] width 59 height 8
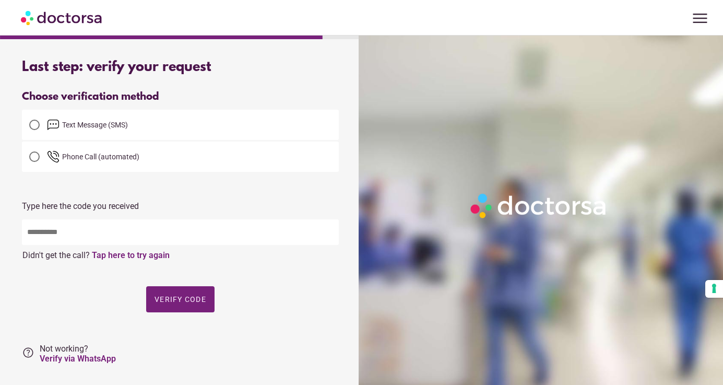
click at [136, 128] on span "Text Message (SMS)" at bounding box center [193, 125] width 292 height 13
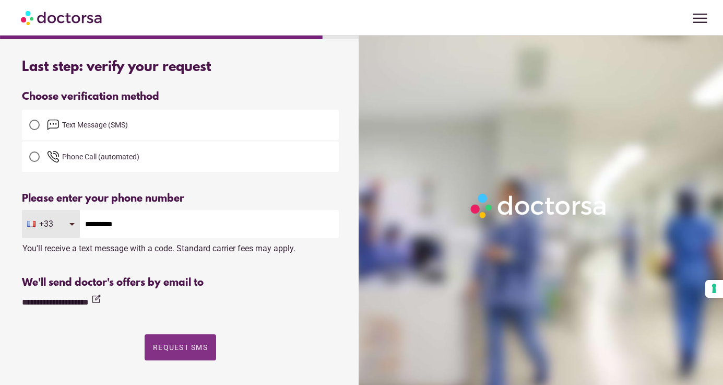
click at [186, 354] on span "button" at bounding box center [181, 347] width 72 height 26
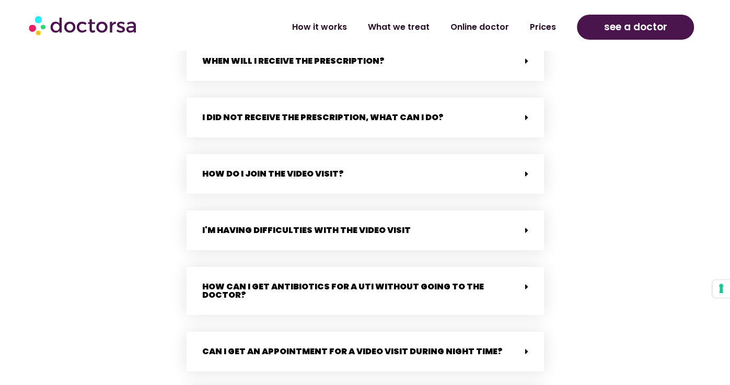
scroll to position [922, 0]
click at [365, 101] on div "I did not receive the prescription, what can i do?" at bounding box center [364, 118] width 357 height 40
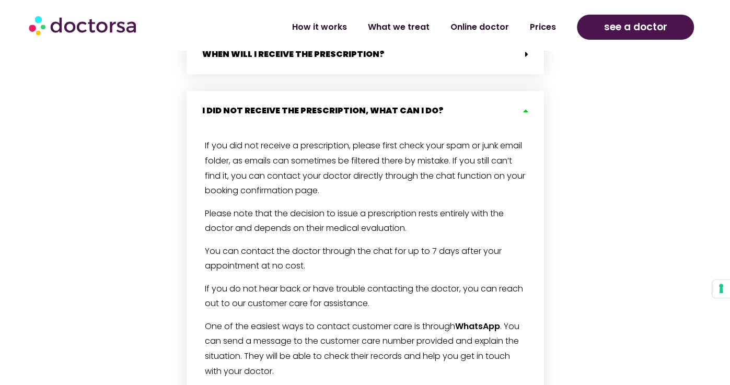
scroll to position [930, 0]
click at [364, 115] on div "I did not receive the prescription, what can i do?" at bounding box center [364, 110] width 357 height 40
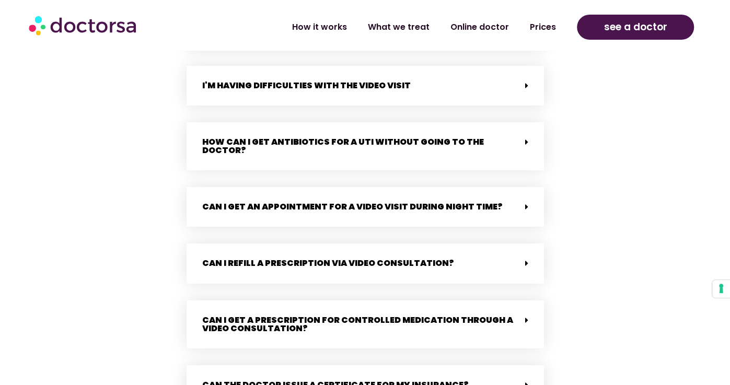
scroll to position [1069, 0]
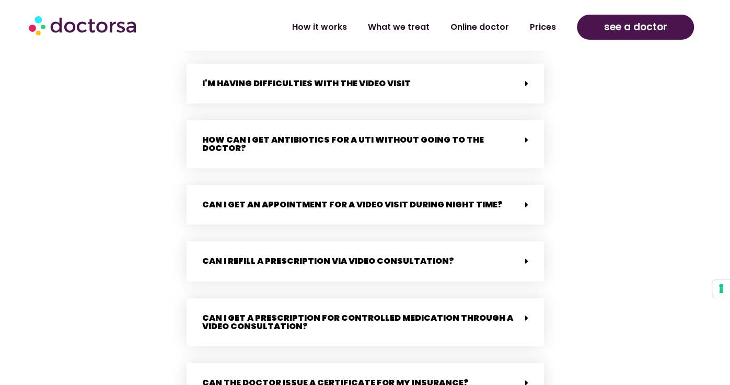
click at [366, 130] on div "How can I get antibiotics for a UTI without going to the doctor?" at bounding box center [364, 144] width 357 height 48
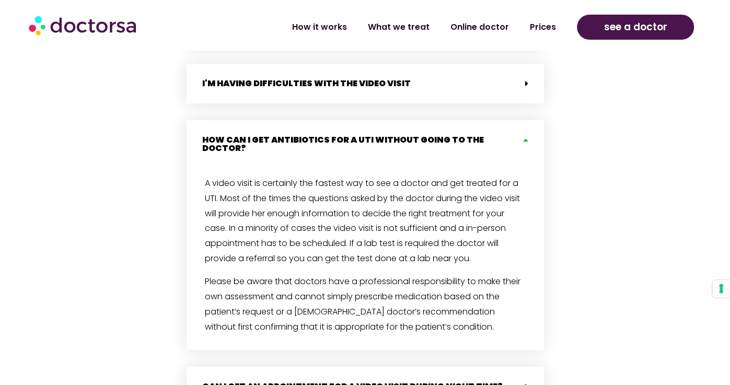
click at [366, 130] on div "How can I get antibiotics for a UTI without going to the doctor?" at bounding box center [364, 144] width 357 height 48
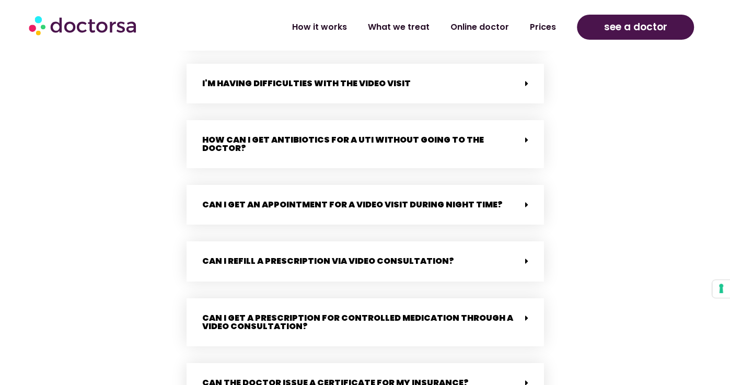
click at [376, 65] on div "I'm having difficulties with the video visit" at bounding box center [364, 84] width 357 height 40
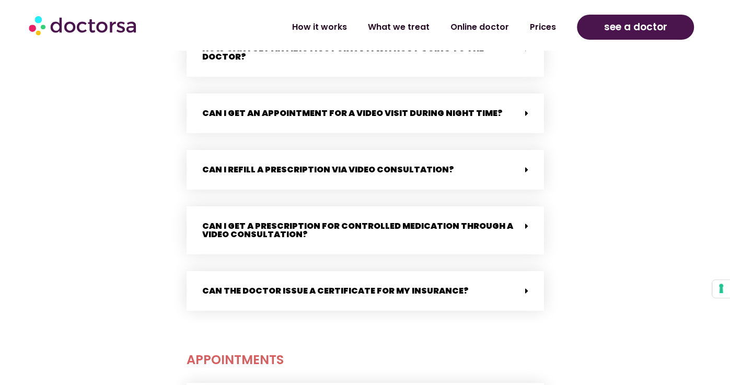
scroll to position [1552, 0]
drag, startPoint x: 395, startPoint y: 136, endPoint x: 396, endPoint y: 153, distance: 17.3
click at [396, 153] on div "Can I refill a prescription via video consultation?" at bounding box center [364, 170] width 357 height 40
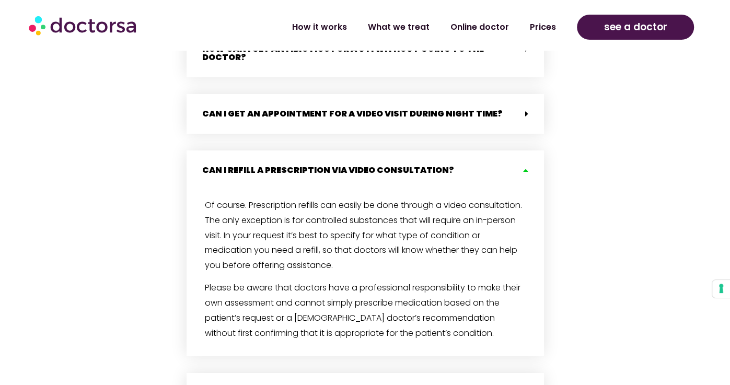
click at [396, 153] on div "Can I refill a prescription via video consultation?" at bounding box center [364, 170] width 357 height 40
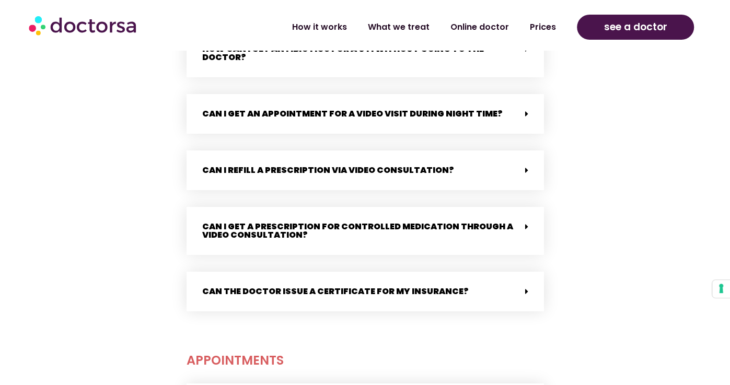
click at [396, 121] on div "Can I get an appointment for a video visit during night time?" at bounding box center [364, 114] width 357 height 40
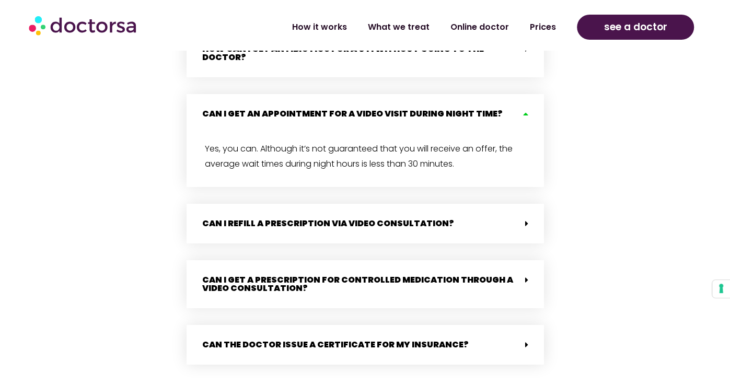
click at [396, 121] on div "Can I get an appointment for a video visit during night time?" at bounding box center [364, 114] width 357 height 40
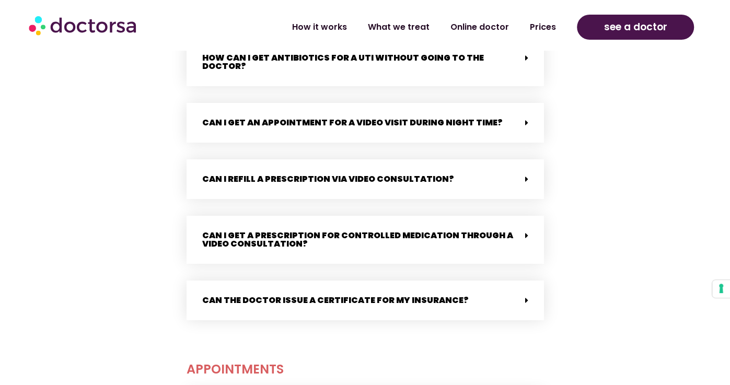
scroll to position [1536, 0]
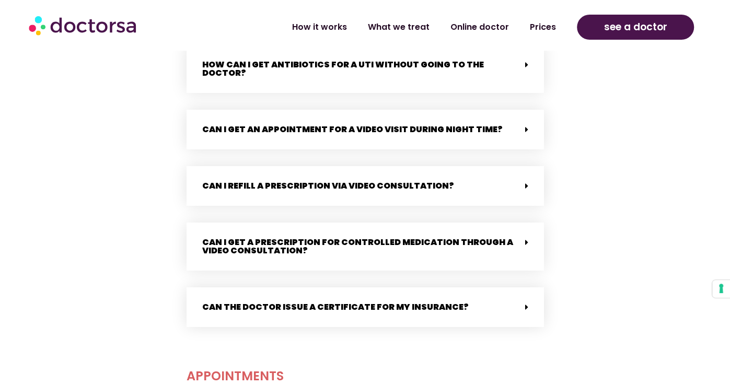
click at [396, 123] on link "Can I get an appointment for a video visit during night time?" at bounding box center [352, 129] width 300 height 12
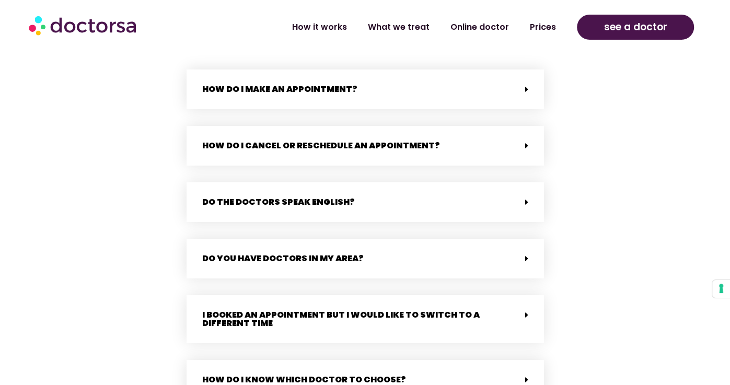
scroll to position [1916, 0]
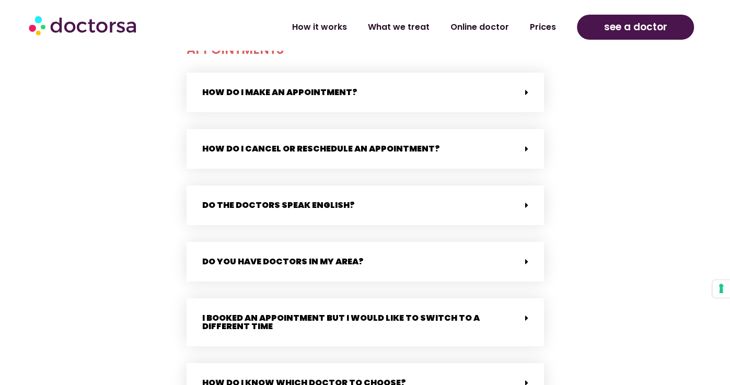
click at [394, 143] on link "How do I cancel or reschedule an appointment?" at bounding box center [321, 149] width 238 height 12
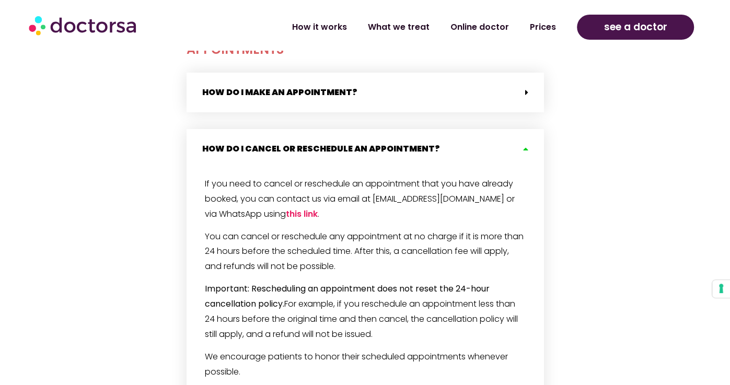
click at [394, 143] on link "How do I cancel or reschedule an appointment?" at bounding box center [321, 149] width 238 height 12
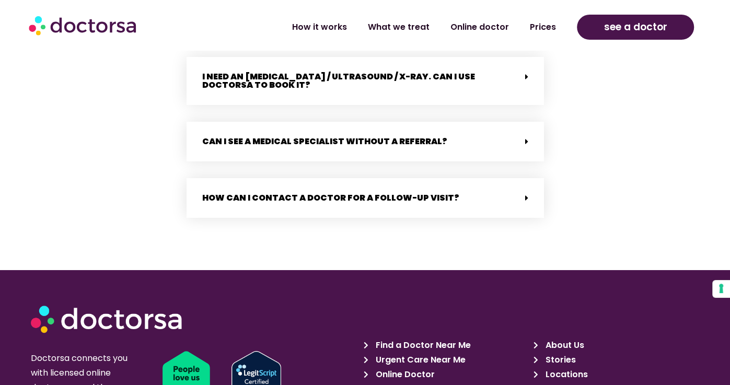
scroll to position [2562, 0]
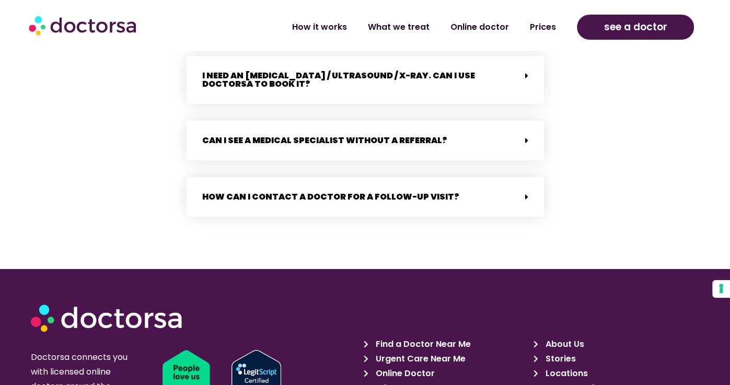
click at [395, 191] on link "How can I contact a doctor for a follow-up visit?" at bounding box center [330, 197] width 257 height 12
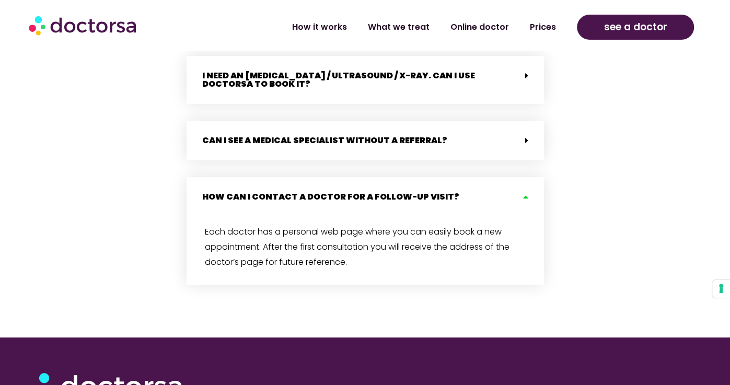
click at [395, 191] on link "How can I contact a doctor for a follow-up visit?" at bounding box center [330, 197] width 257 height 12
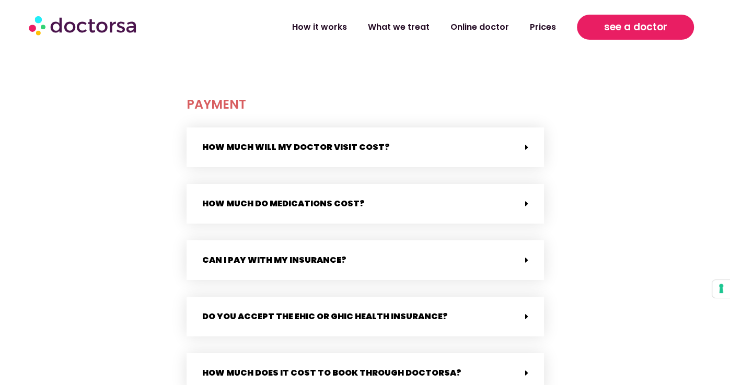
scroll to position [0, 0]
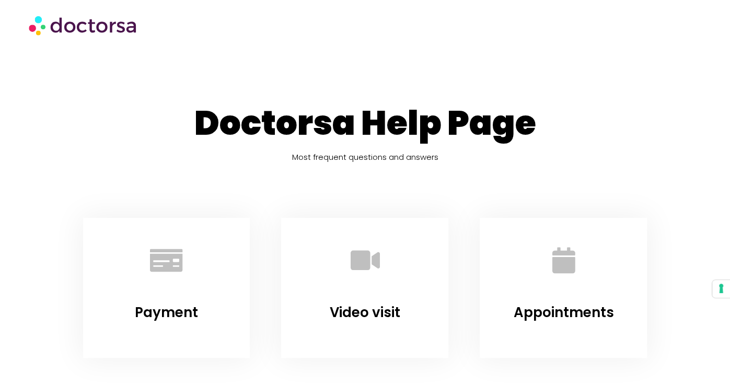
click at [90, 33] on img at bounding box center [84, 24] width 110 height 31
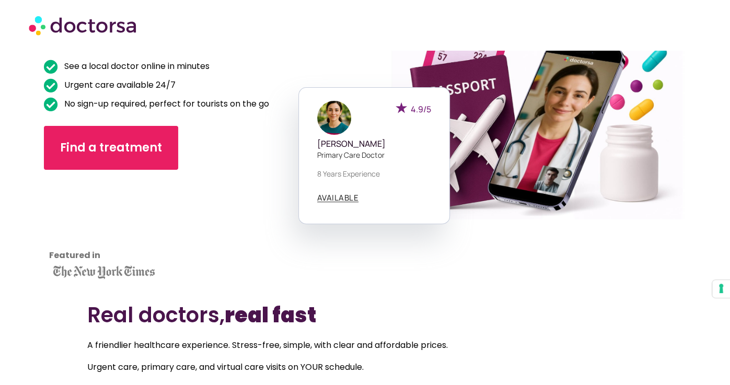
scroll to position [148, 0]
